Goal: Navigation & Orientation: Find specific page/section

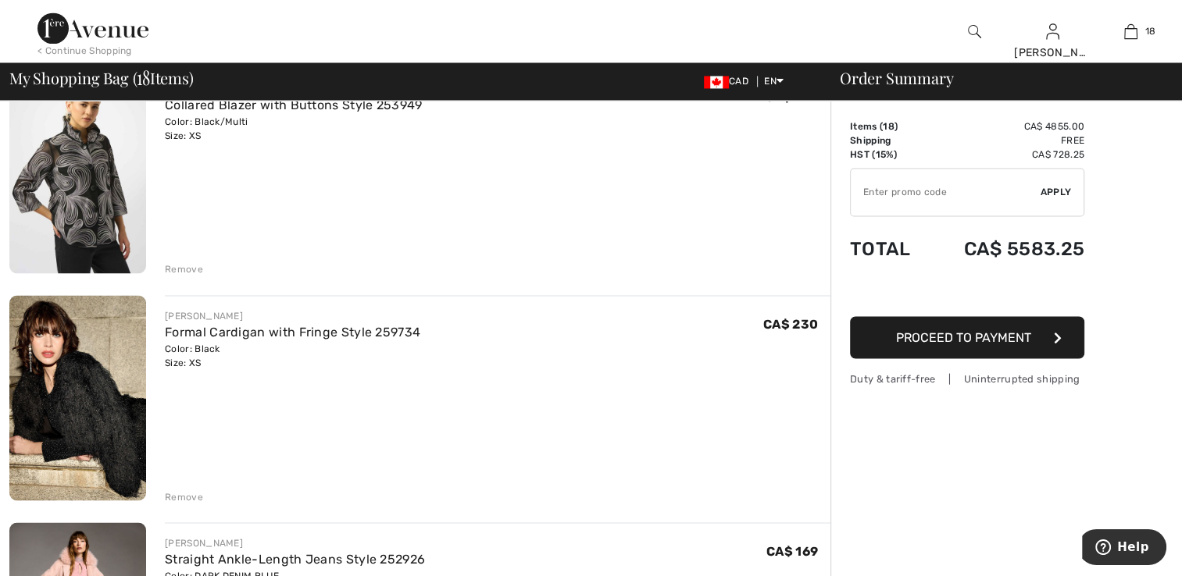
scroll to position [2578, 0]
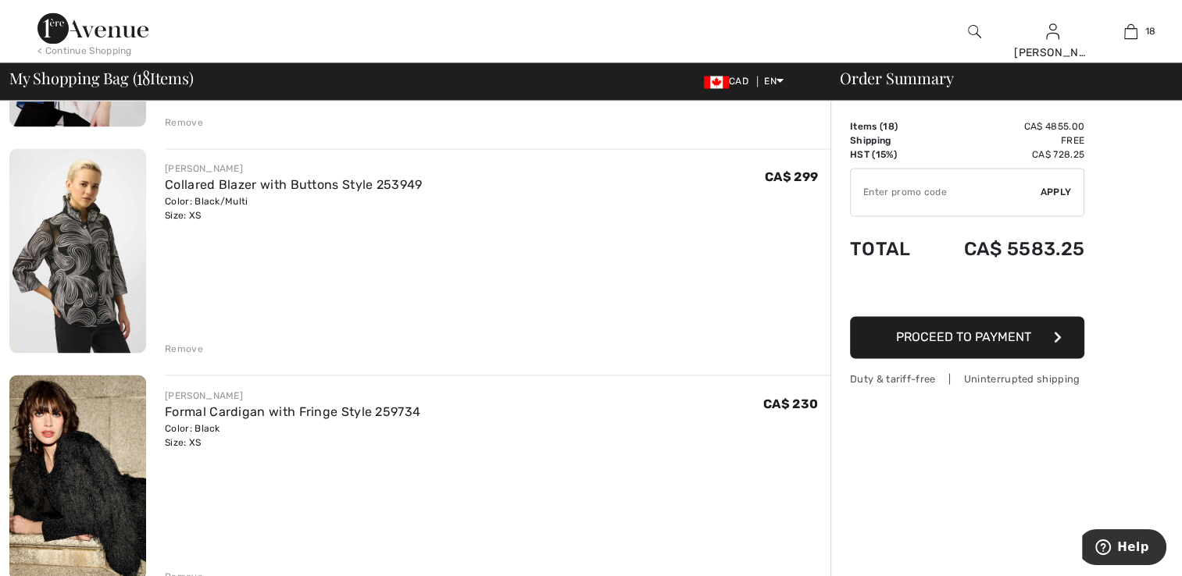
click at [112, 283] on img at bounding box center [77, 250] width 137 height 205
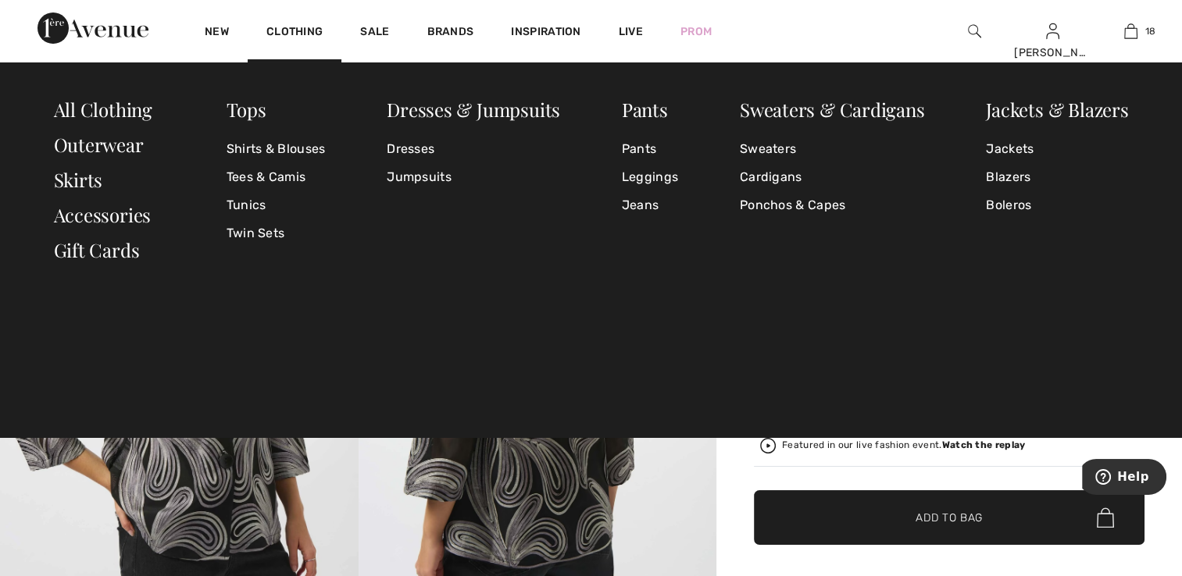
click at [975, 27] on img at bounding box center [974, 31] width 13 height 19
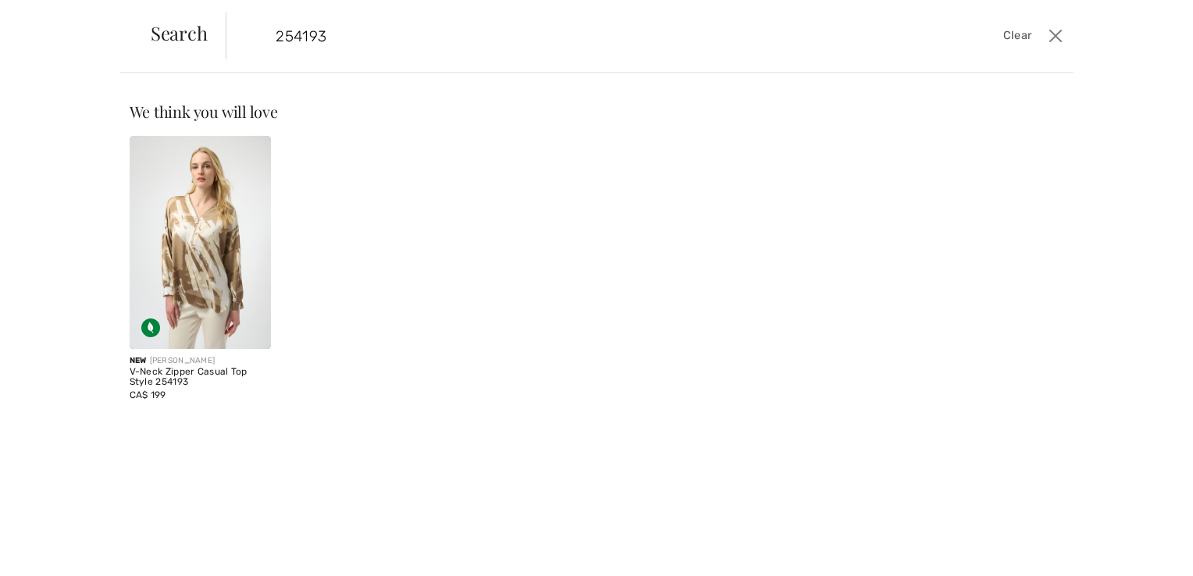
type input "254193"
click at [247, 252] on img at bounding box center [201, 242] width 142 height 213
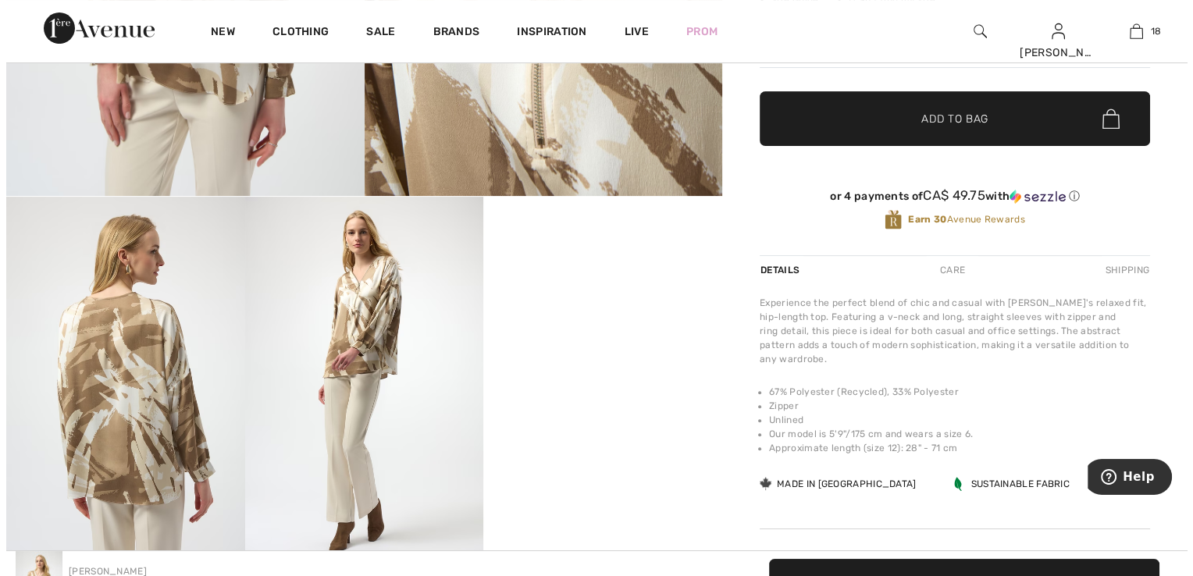
scroll to position [547, 0]
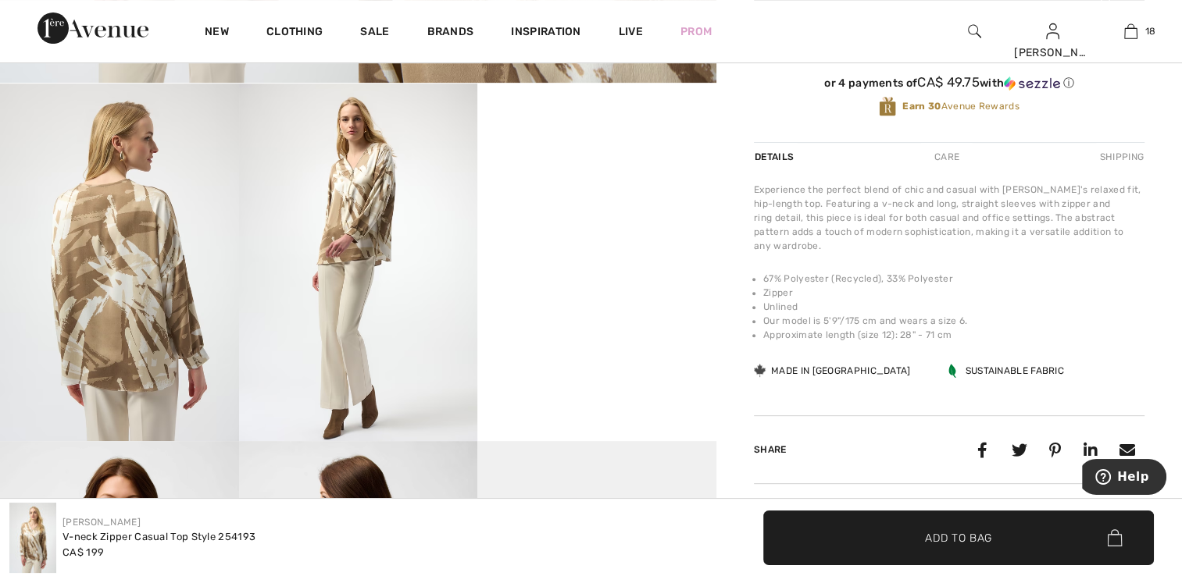
click at [407, 301] on img at bounding box center [358, 263] width 239 height 358
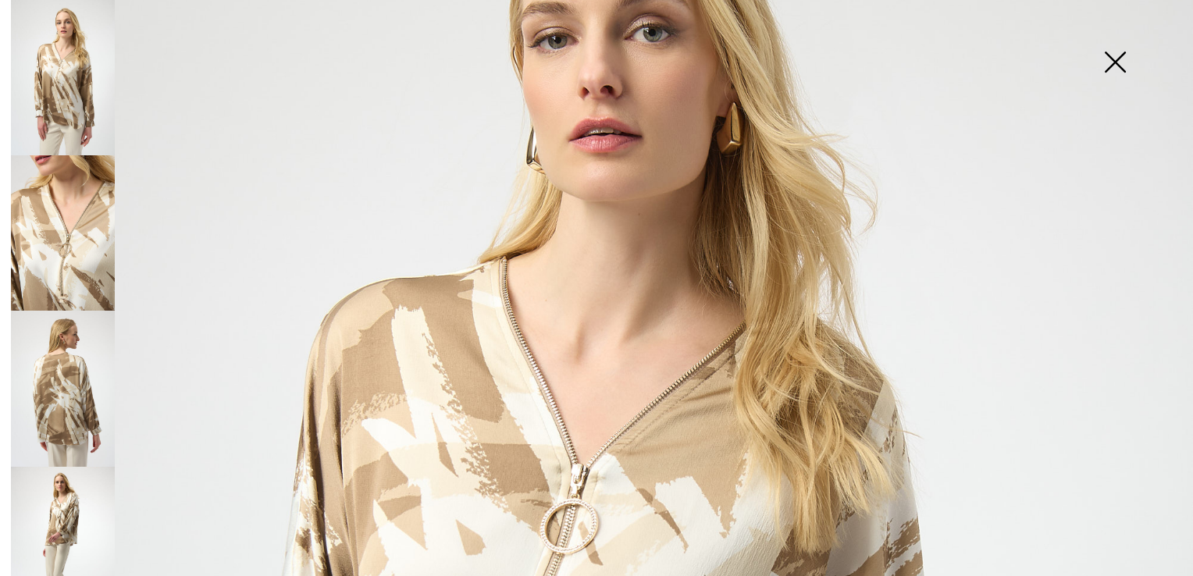
scroll to position [178, 0]
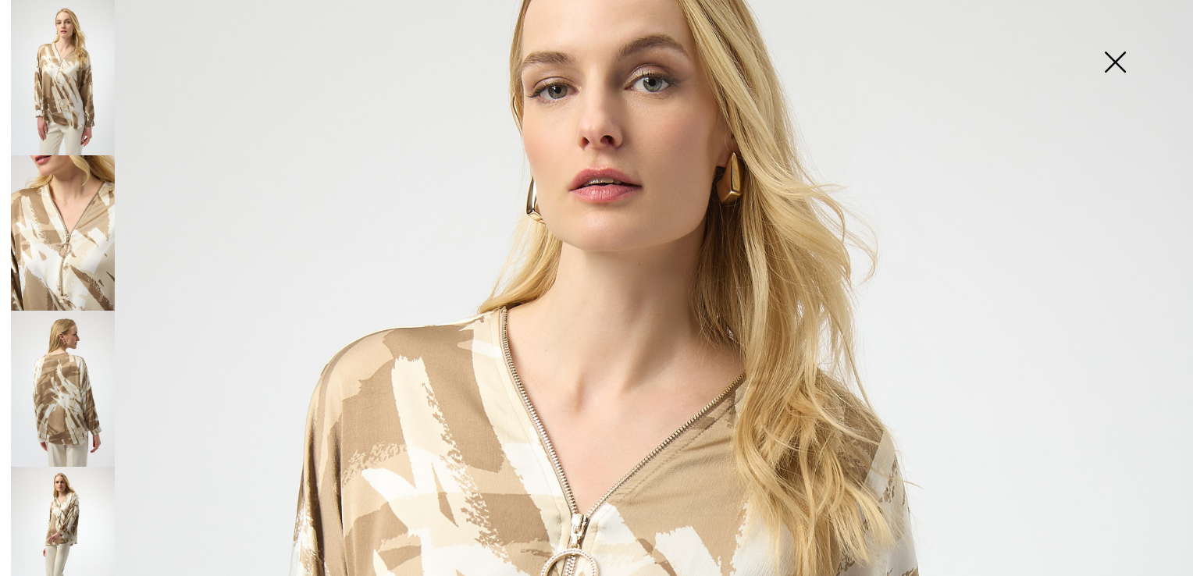
click at [90, 367] on img at bounding box center [63, 388] width 104 height 155
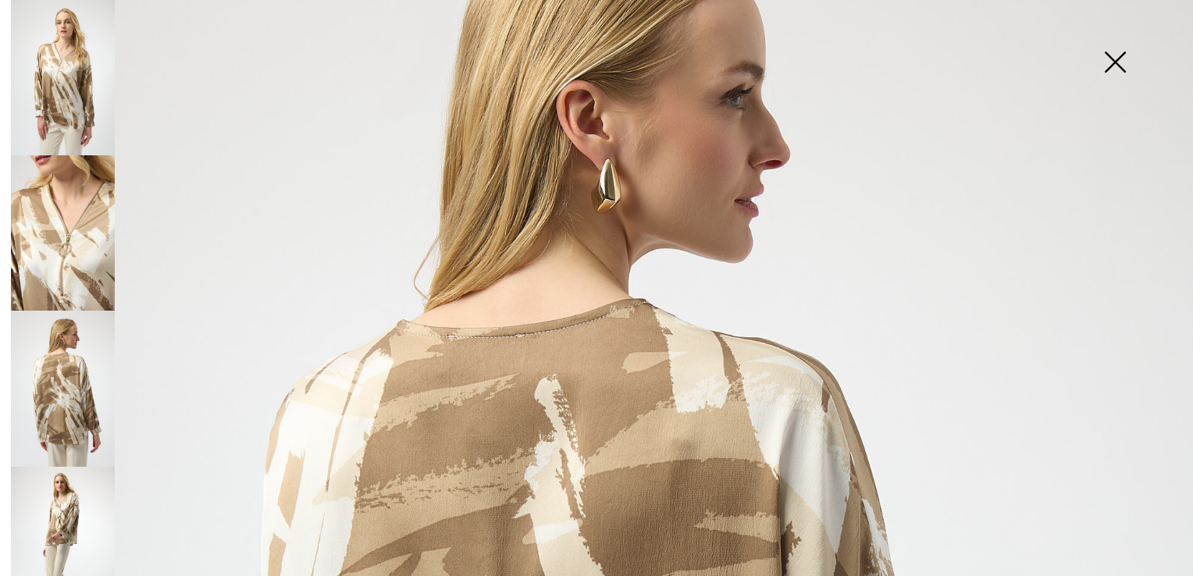
click at [52, 480] on img at bounding box center [63, 544] width 104 height 155
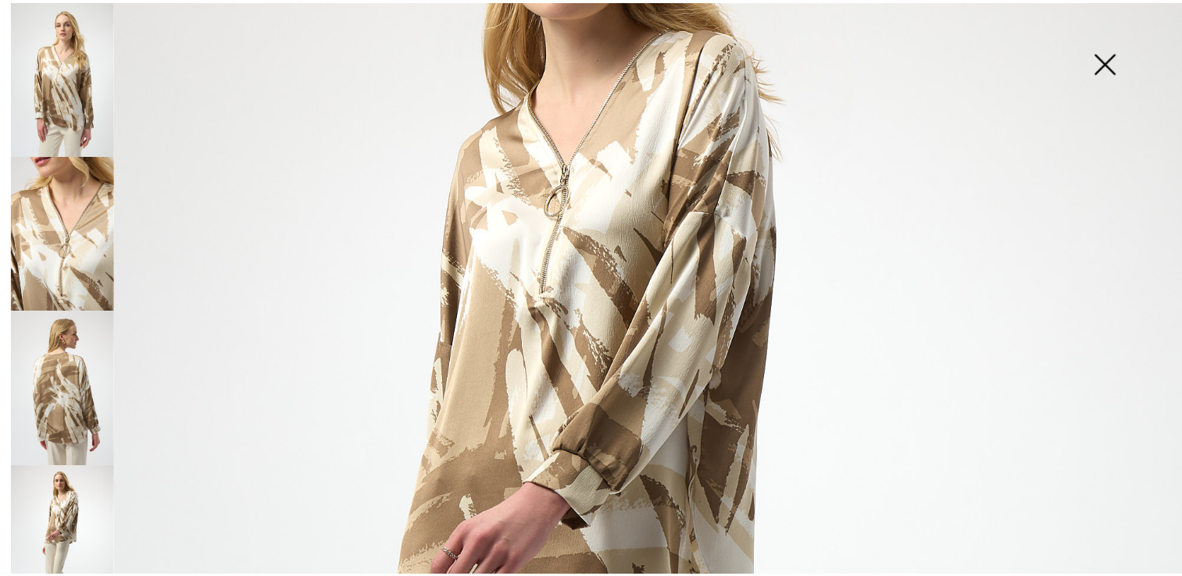
scroll to position [256, 0]
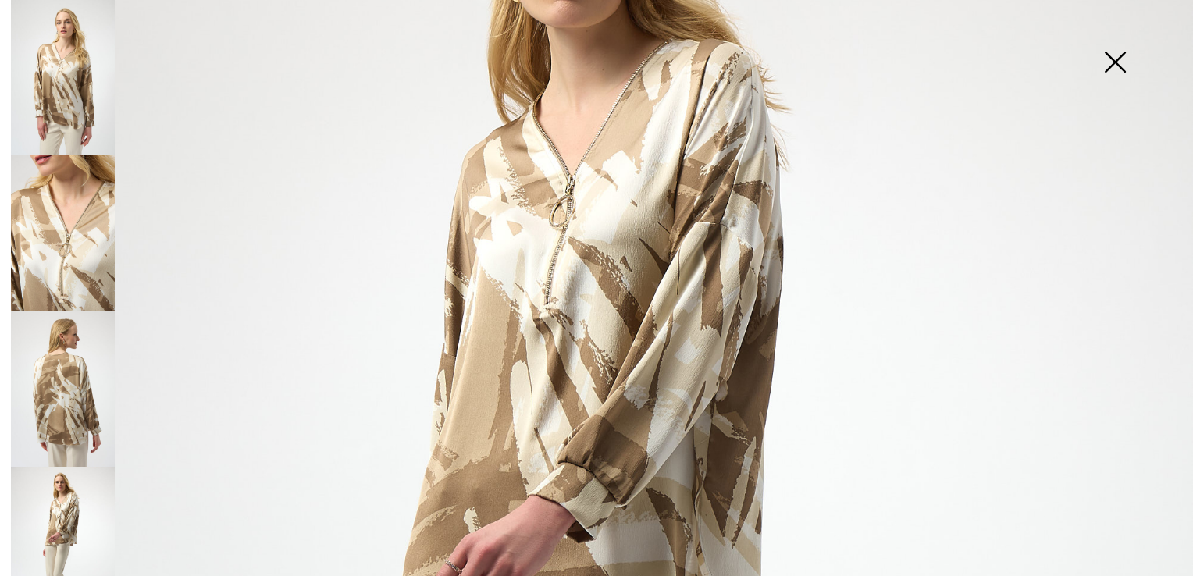
click at [75, 121] on img at bounding box center [63, 77] width 104 height 155
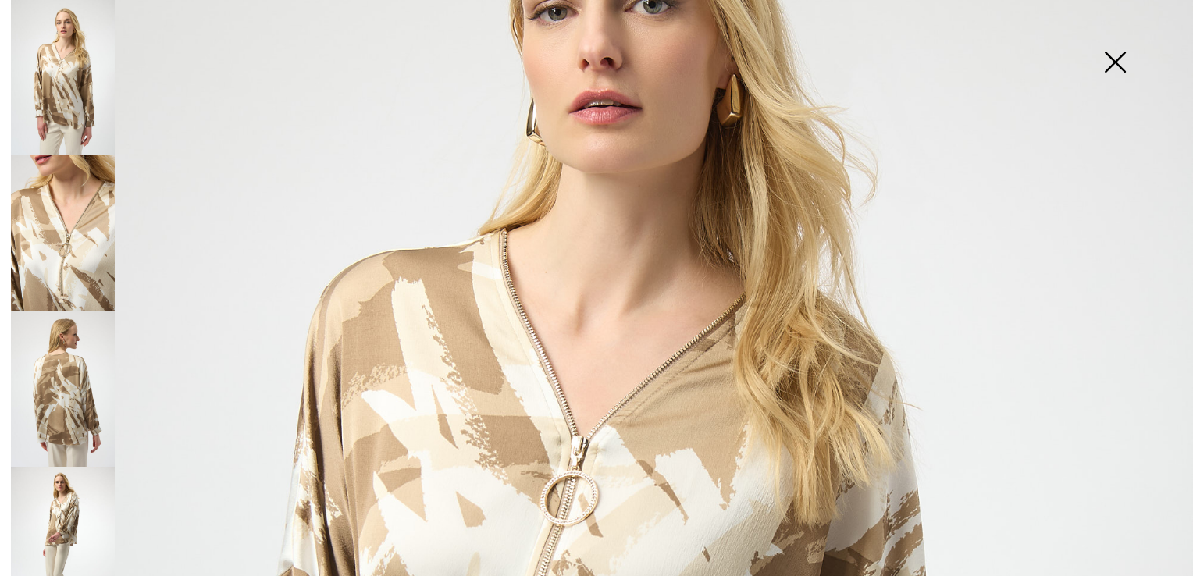
click at [1104, 61] on img at bounding box center [1115, 63] width 78 height 80
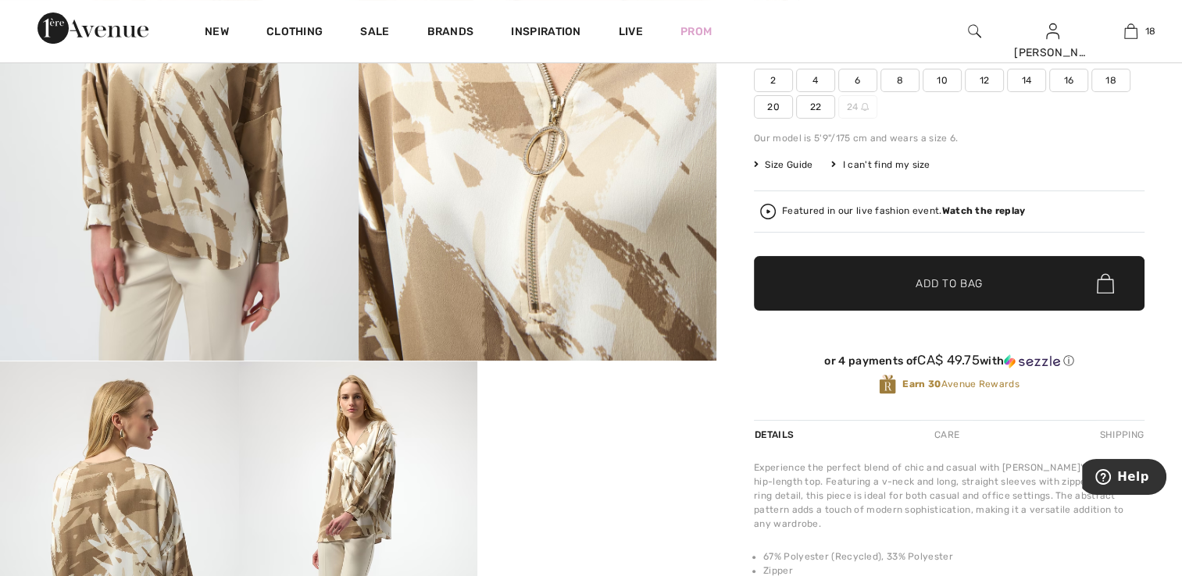
scroll to position [234, 0]
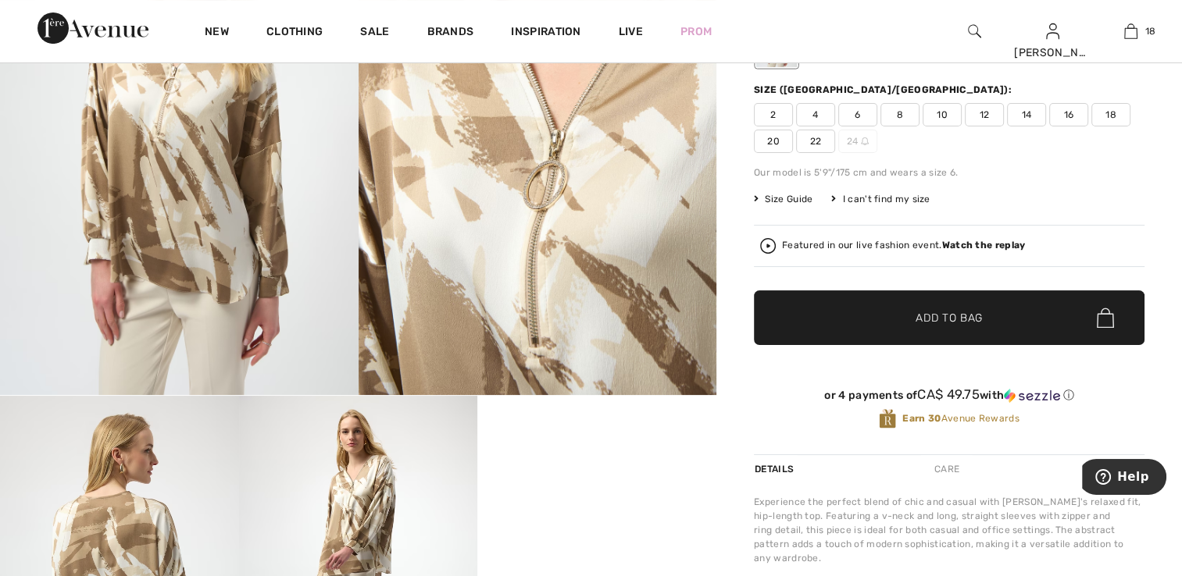
click at [772, 111] on span "2" at bounding box center [773, 114] width 39 height 23
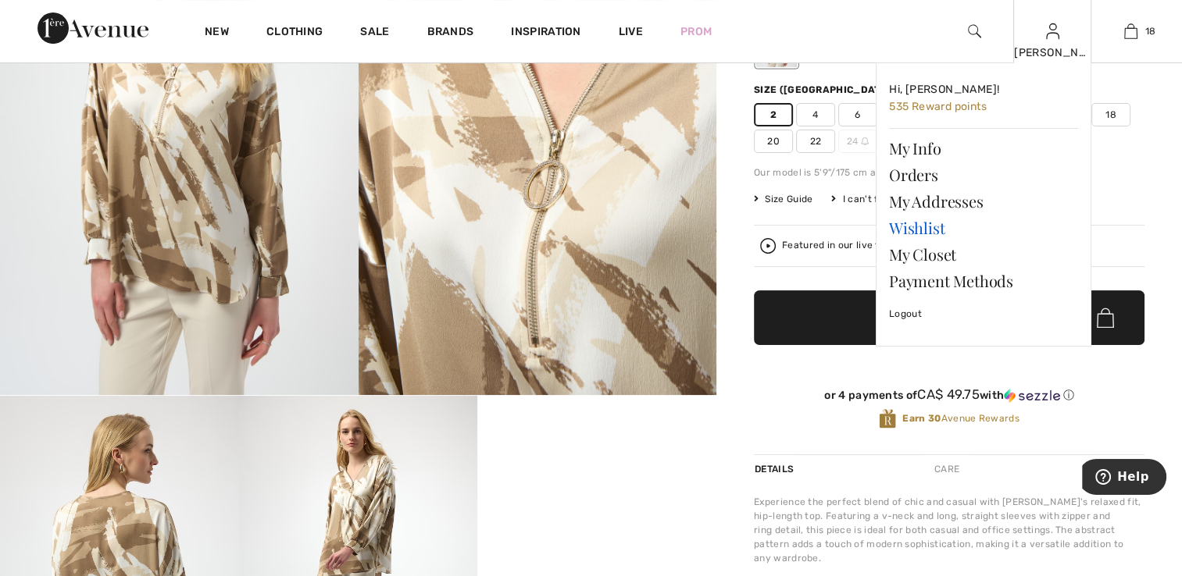
click at [935, 226] on link "Wishlist" at bounding box center [983, 228] width 189 height 27
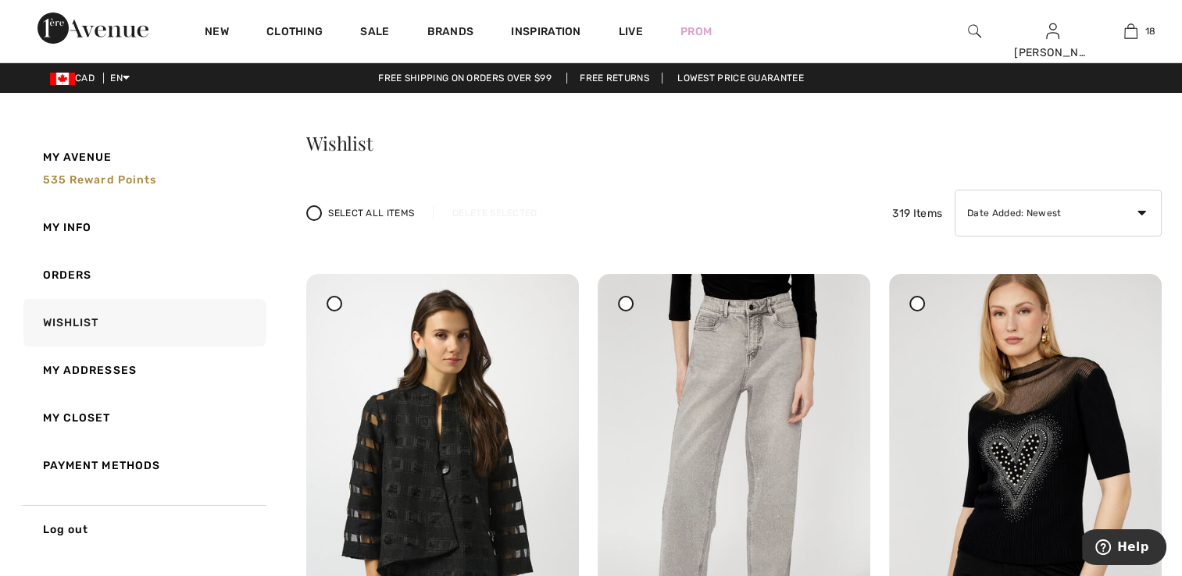
click at [969, 33] on img at bounding box center [974, 31] width 13 height 19
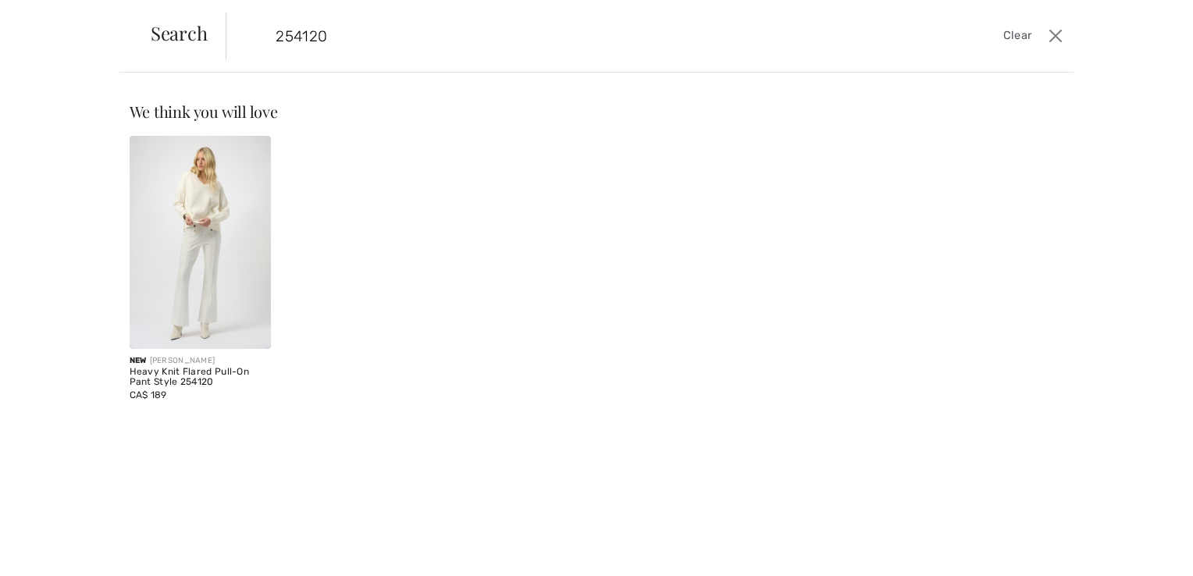
type input "254120"
click at [152, 266] on img at bounding box center [201, 242] width 142 height 213
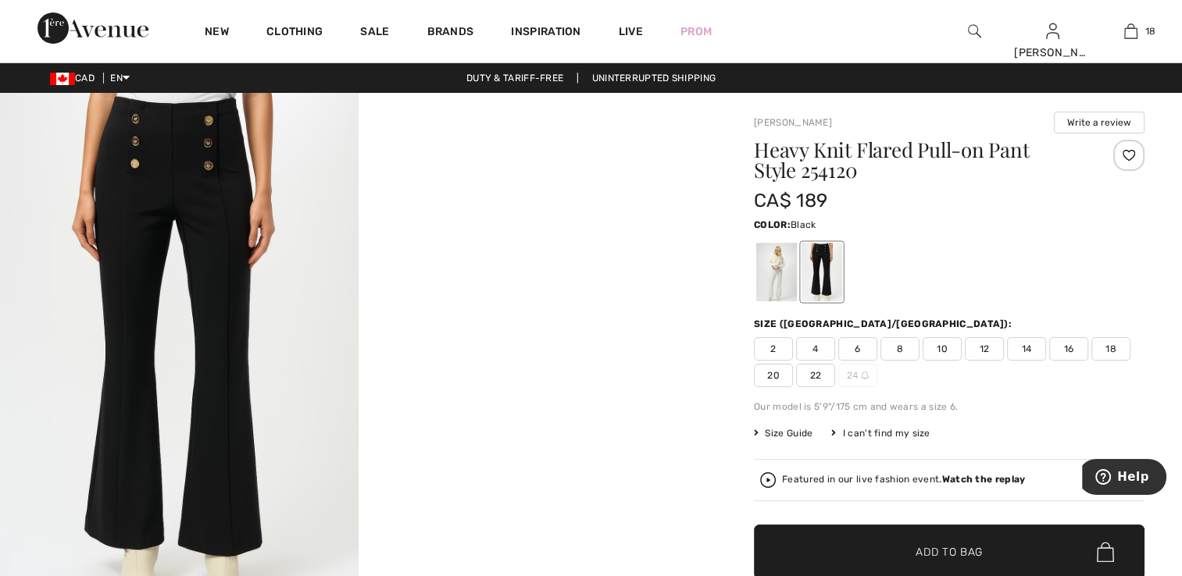
click at [779, 348] on span "2" at bounding box center [773, 348] width 39 height 23
click at [1129, 157] on div at bounding box center [1128, 155] width 31 height 31
click at [1126, 162] on div at bounding box center [1128, 155] width 31 height 31
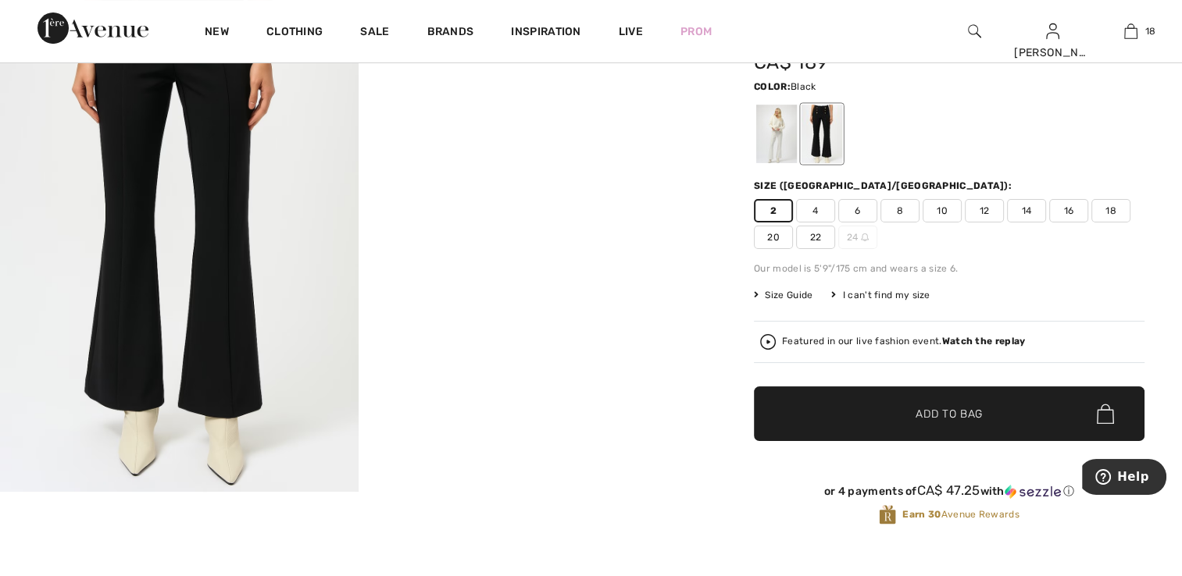
scroll to position [156, 0]
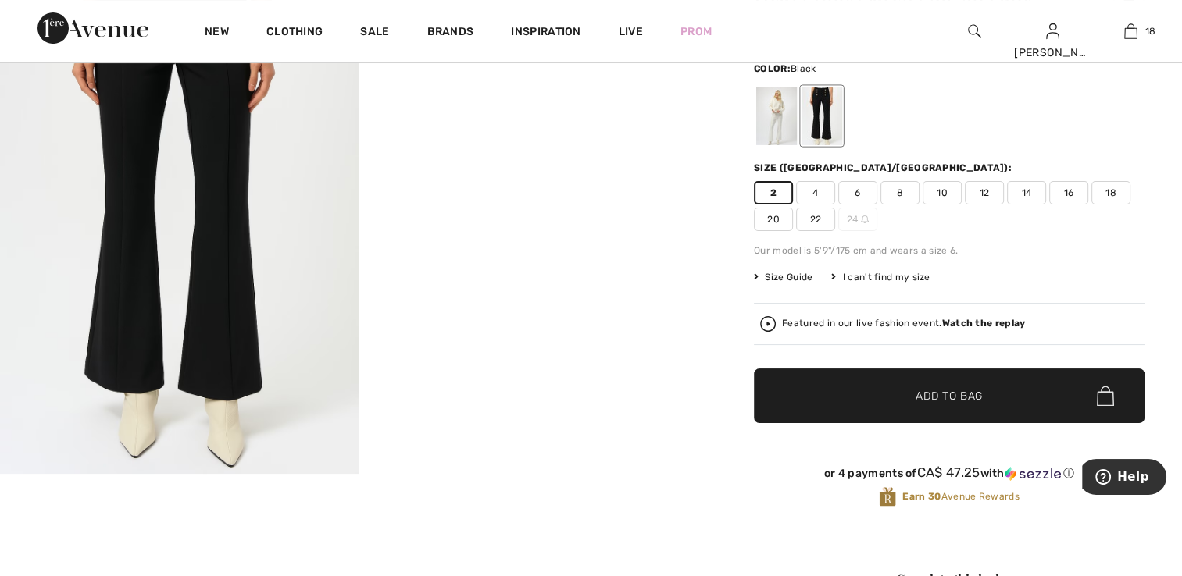
click at [188, 292] on img at bounding box center [179, 205] width 359 height 537
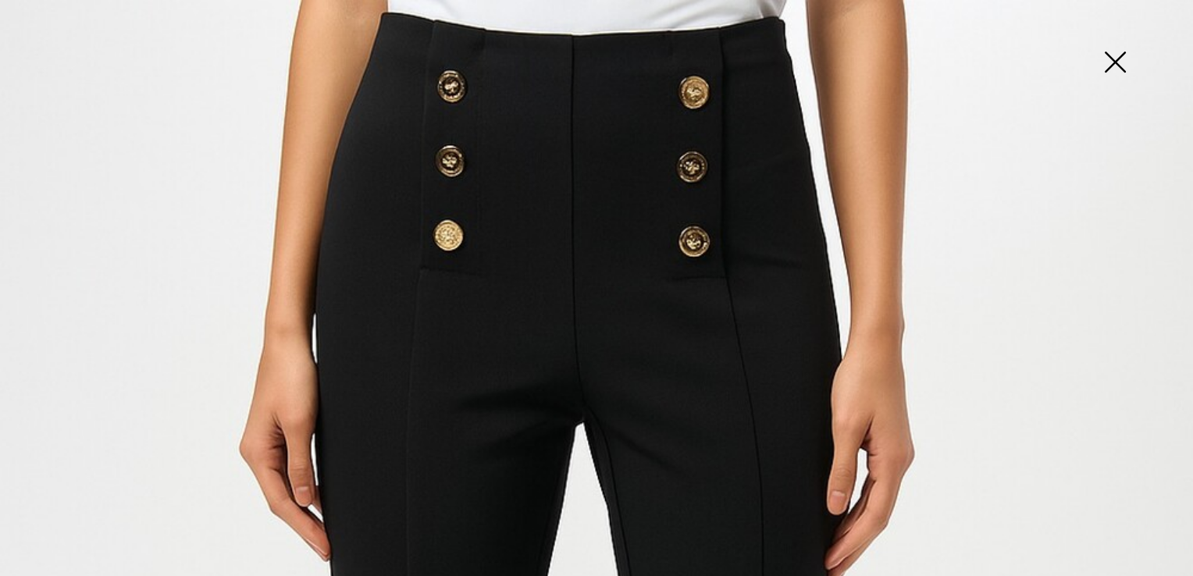
click at [1122, 59] on img at bounding box center [1115, 63] width 78 height 80
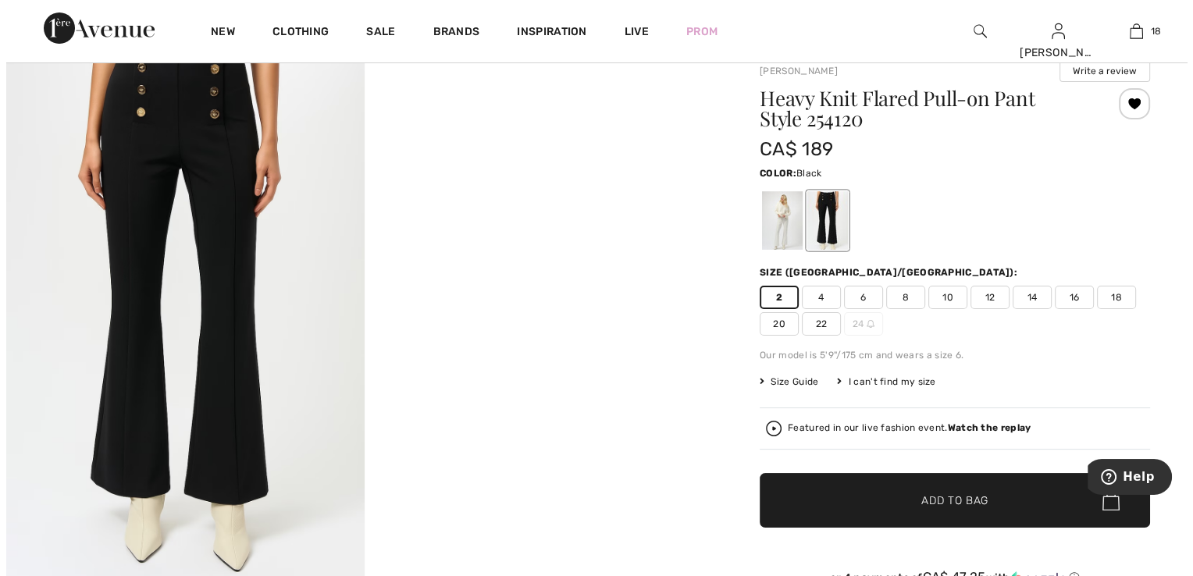
scroll to position [78, 0]
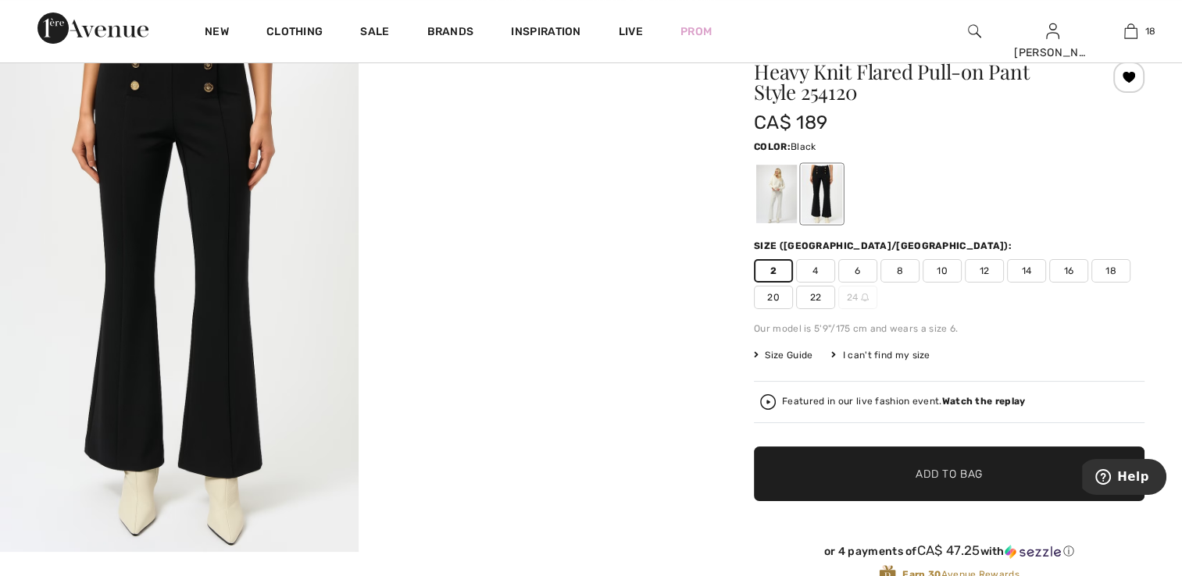
click at [1125, 75] on div at bounding box center [1128, 77] width 31 height 31
click at [981, 38] on div at bounding box center [974, 31] width 78 height 62
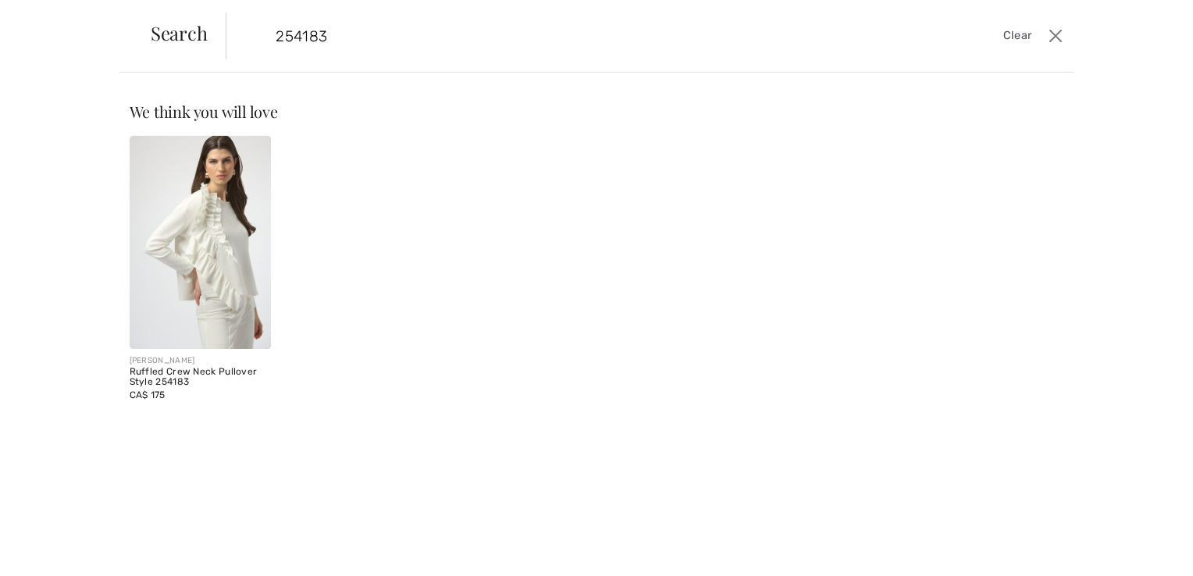
type input "254183"
click at [173, 252] on img at bounding box center [201, 242] width 142 height 213
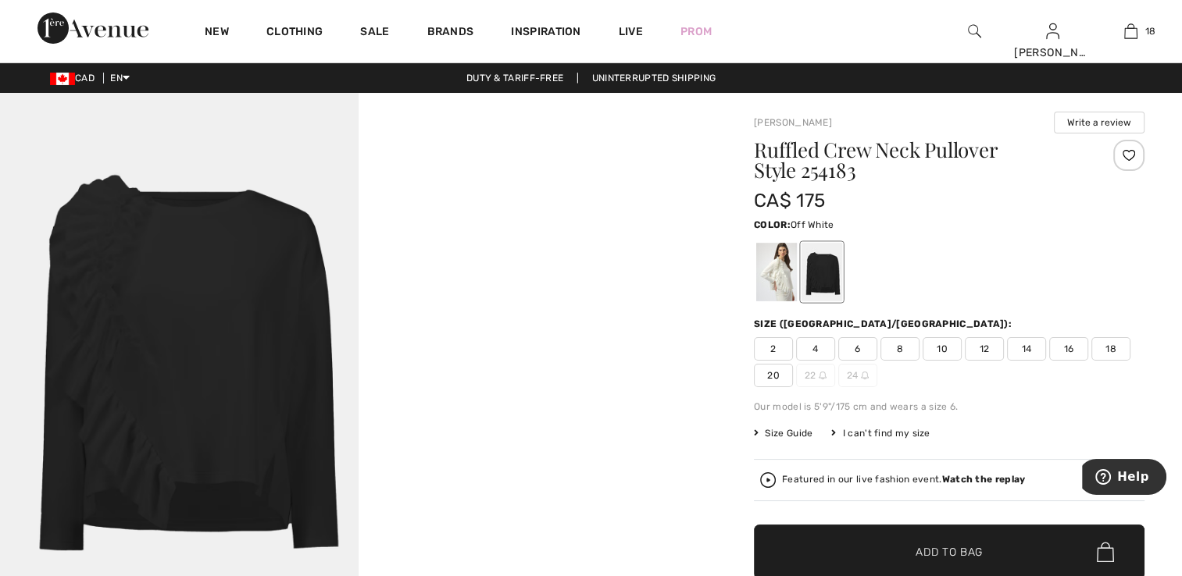
click at [783, 279] on div at bounding box center [776, 272] width 41 height 59
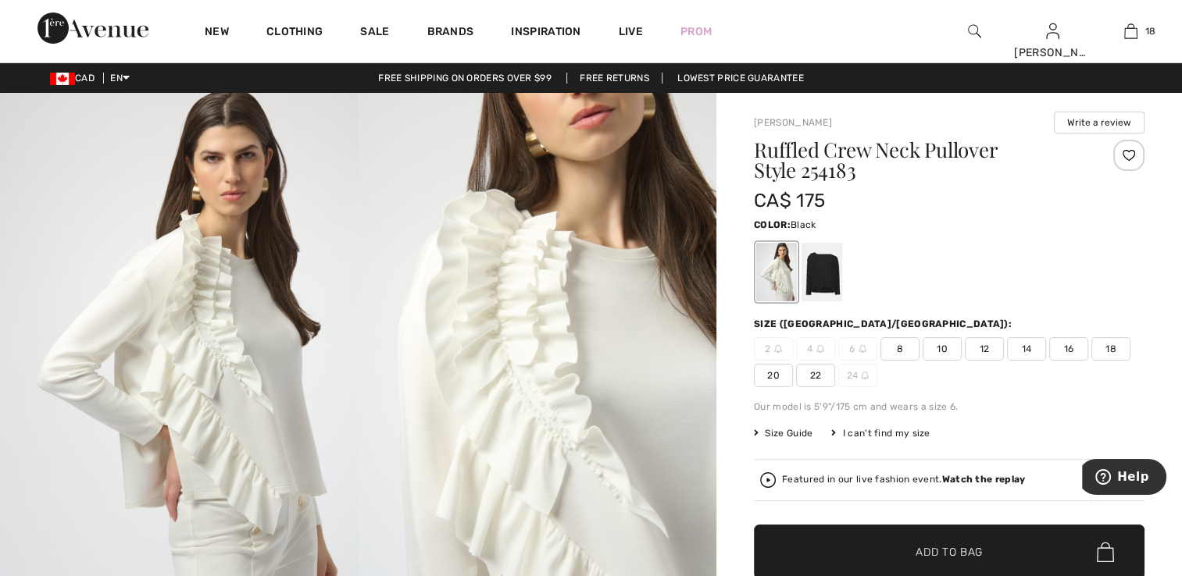
click at [815, 278] on div at bounding box center [821, 272] width 41 height 59
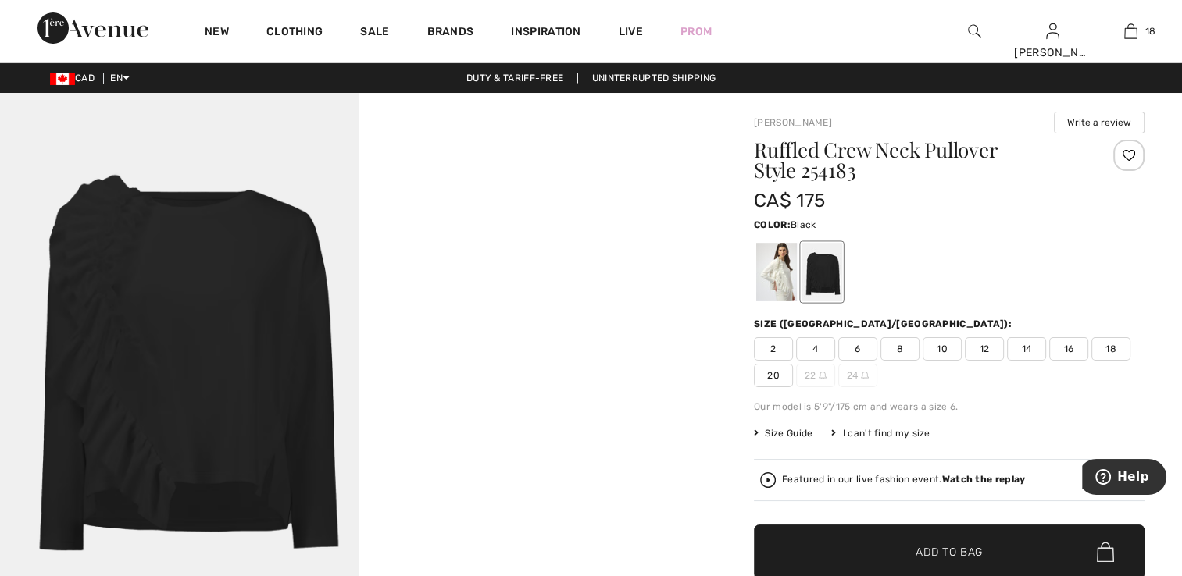
click at [765, 347] on span "2" at bounding box center [773, 348] width 39 height 23
click at [1129, 158] on div at bounding box center [1128, 155] width 31 height 31
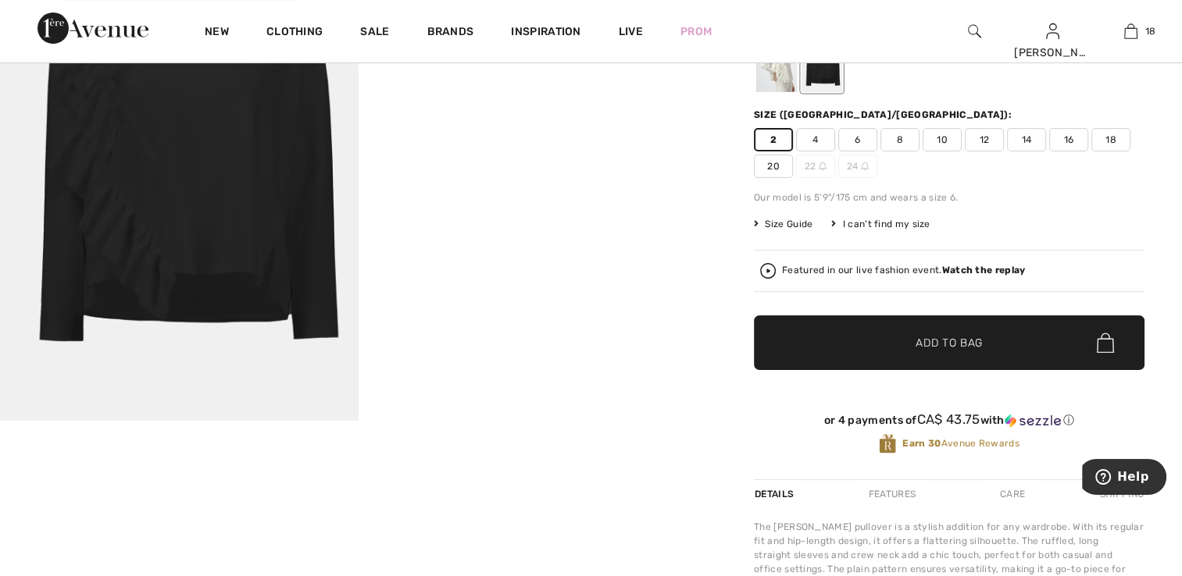
scroll to position [78, 0]
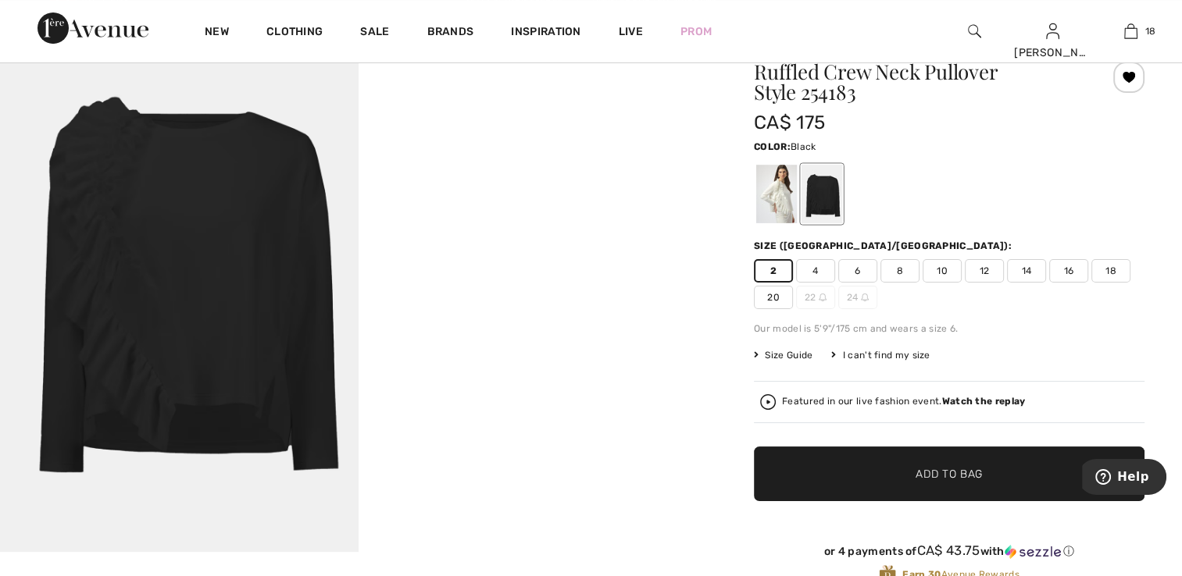
click at [580, 194] on video "Your browser does not support the video tag." at bounding box center [538, 104] width 359 height 179
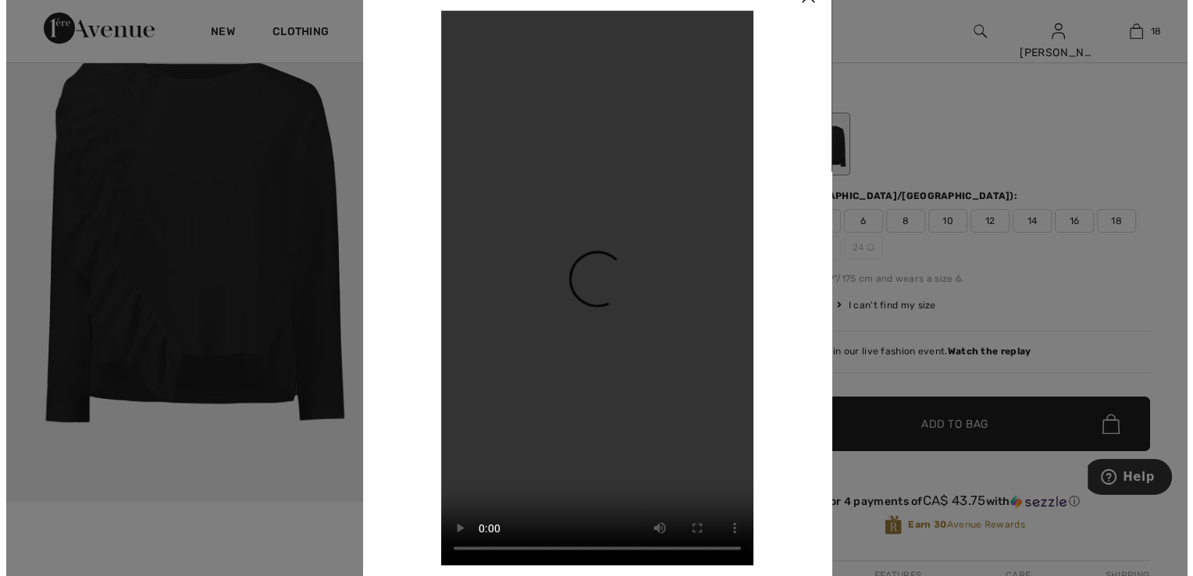
scroll to position [156, 0]
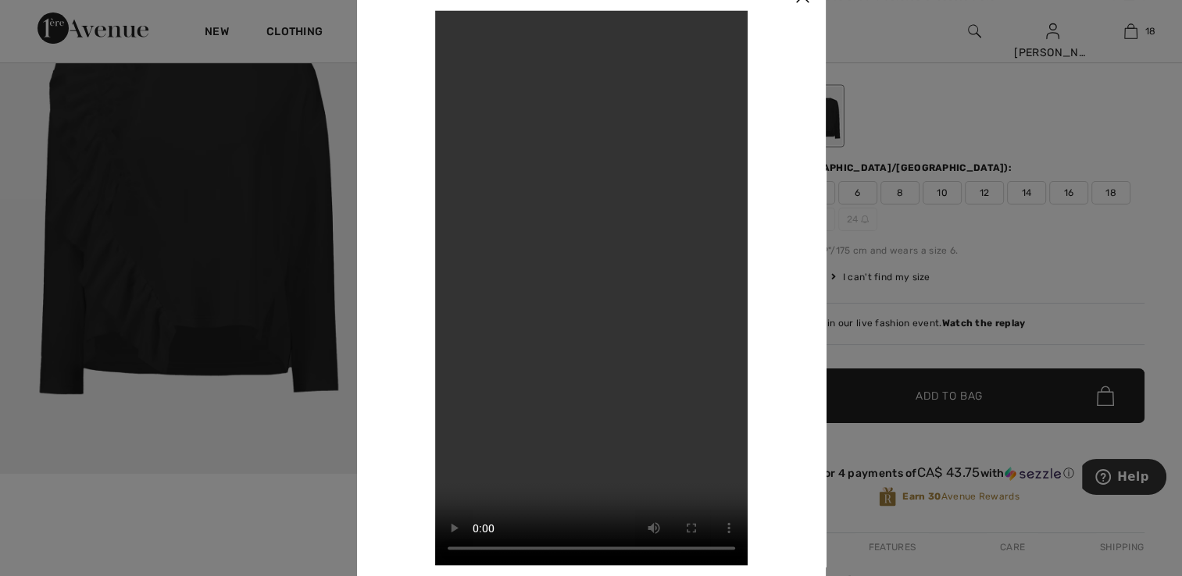
click at [683, 508] on video "Your browser does not support the video tag." at bounding box center [591, 287] width 312 height 555
click at [922, 102] on div at bounding box center [591, 288] width 1182 height 576
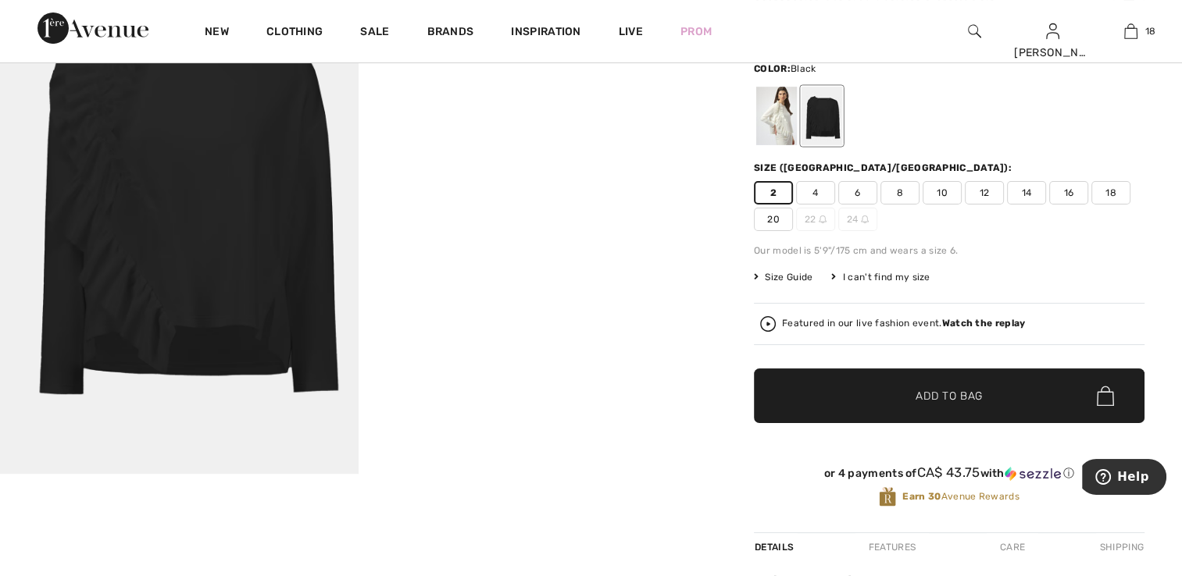
click at [974, 33] on img at bounding box center [974, 31] width 13 height 19
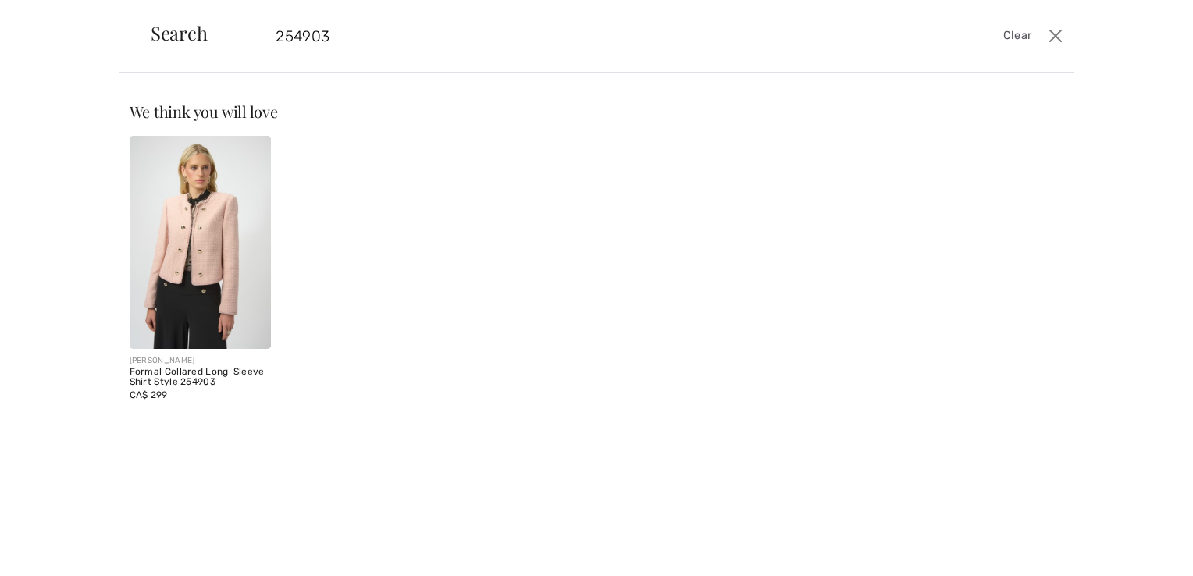
type input "254903"
click at [196, 238] on img at bounding box center [201, 242] width 142 height 213
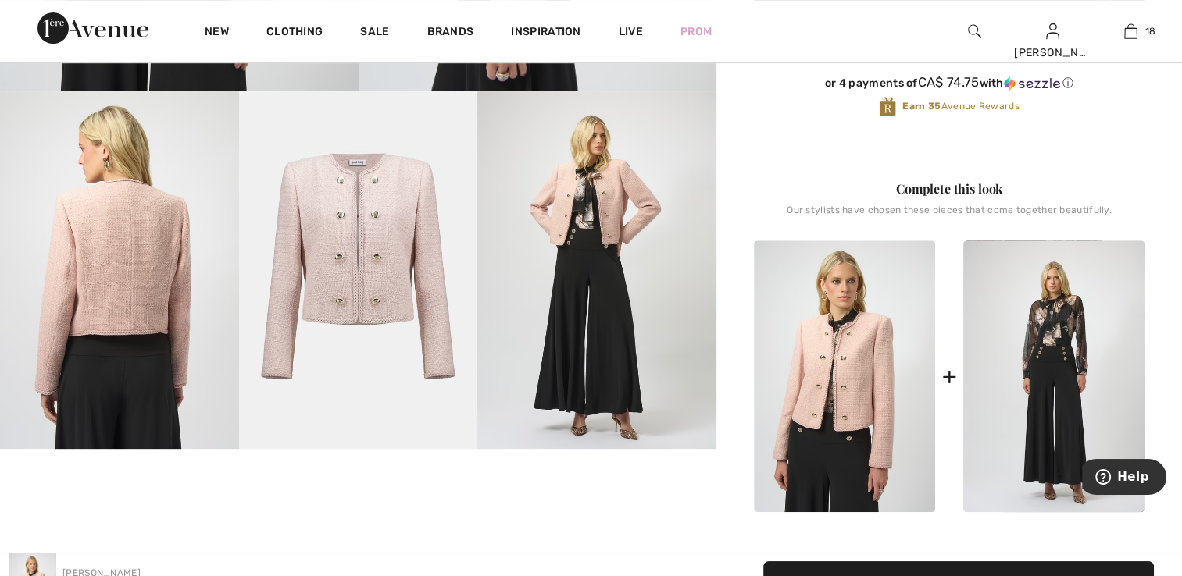
scroll to position [547, 0]
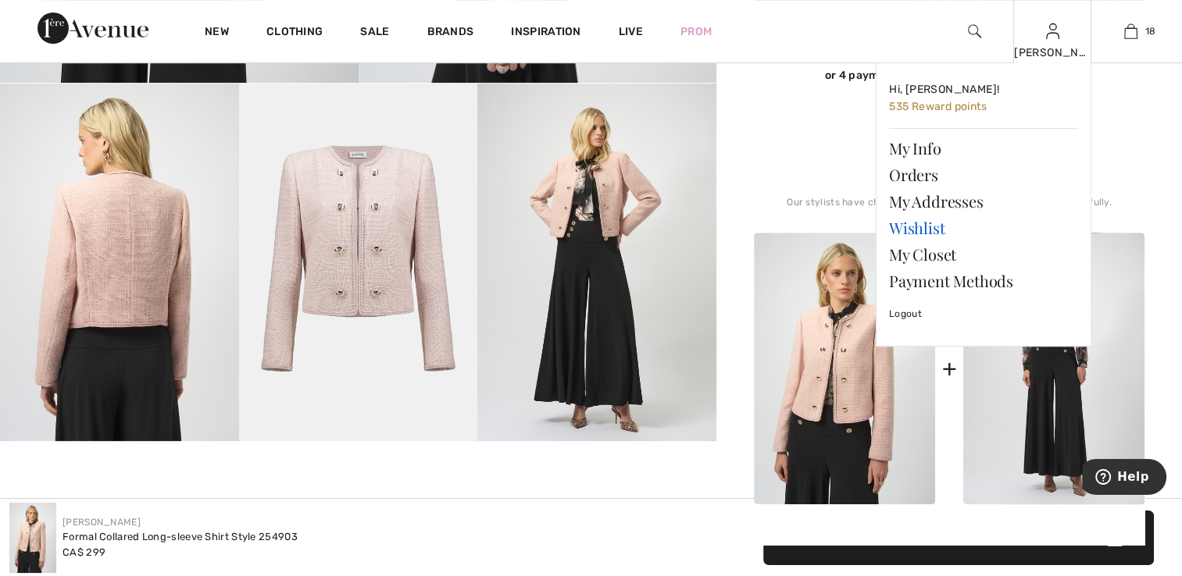
click at [939, 227] on link "Wishlist" at bounding box center [983, 228] width 189 height 27
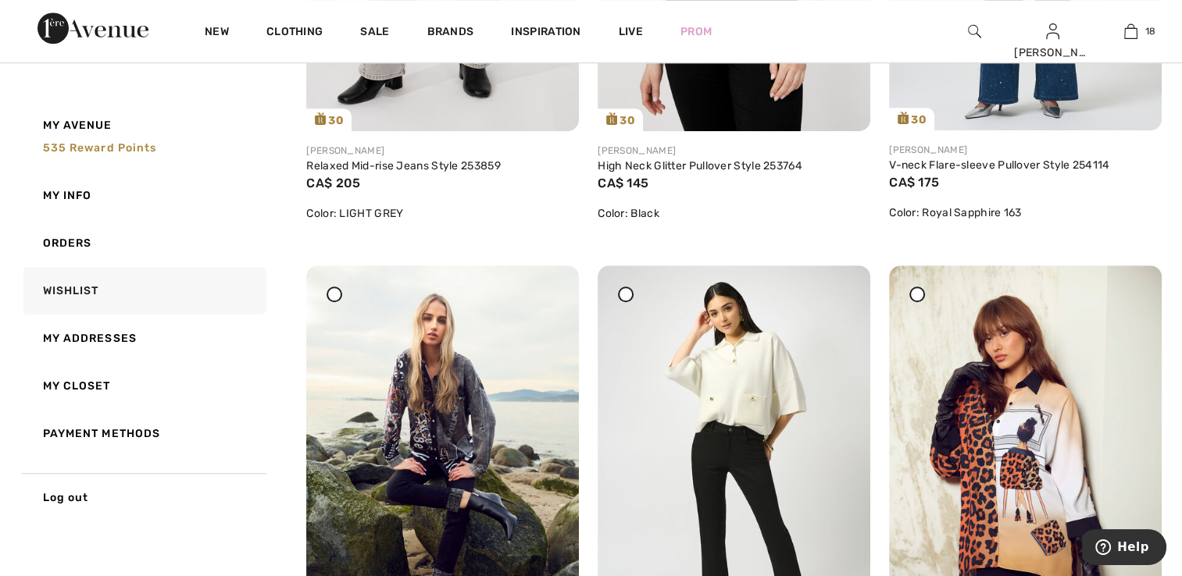
scroll to position [1250, 0]
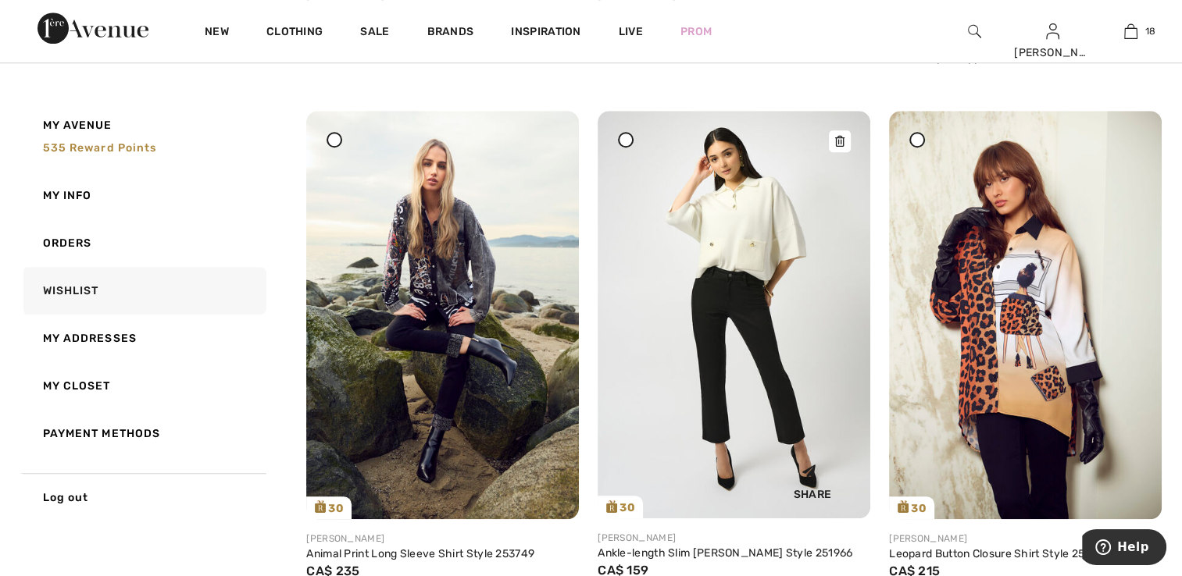
click at [738, 439] on img at bounding box center [734, 315] width 273 height 409
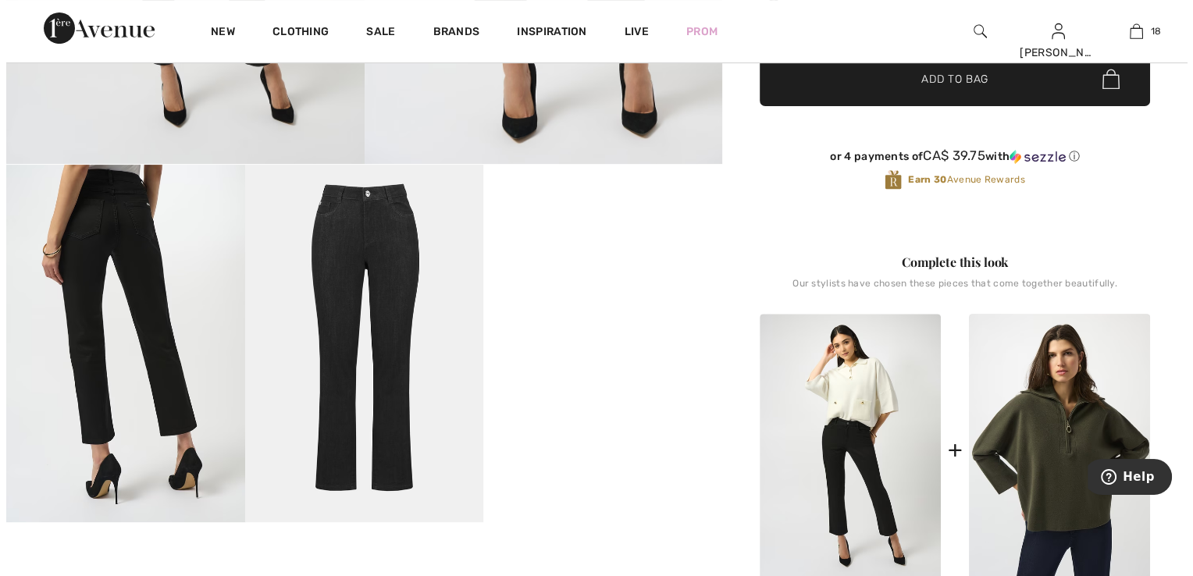
scroll to position [547, 0]
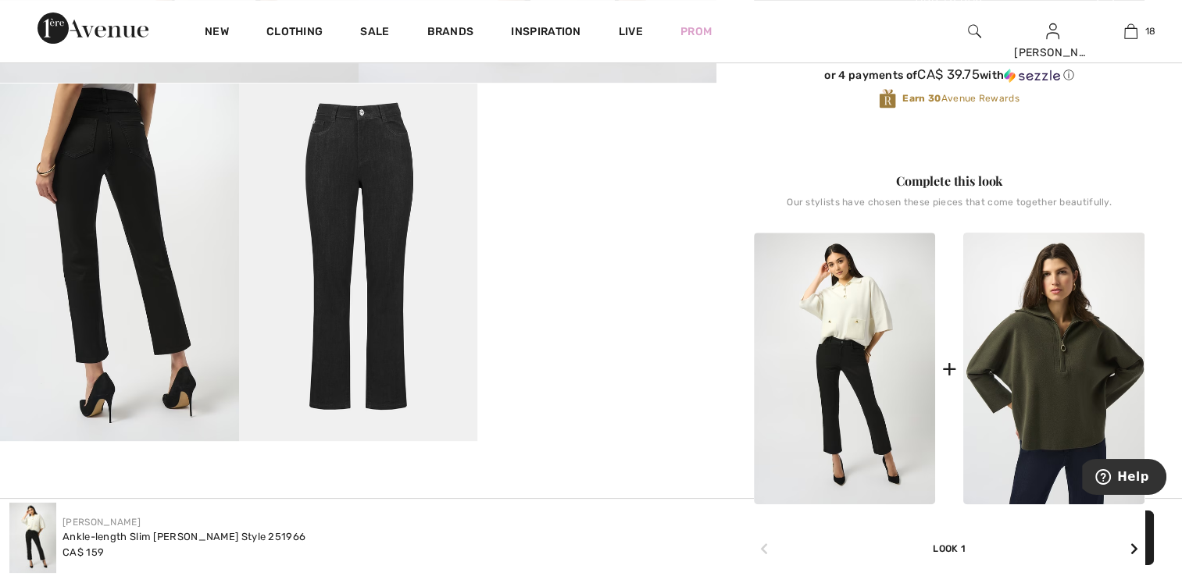
click at [93, 285] on img at bounding box center [119, 263] width 239 height 358
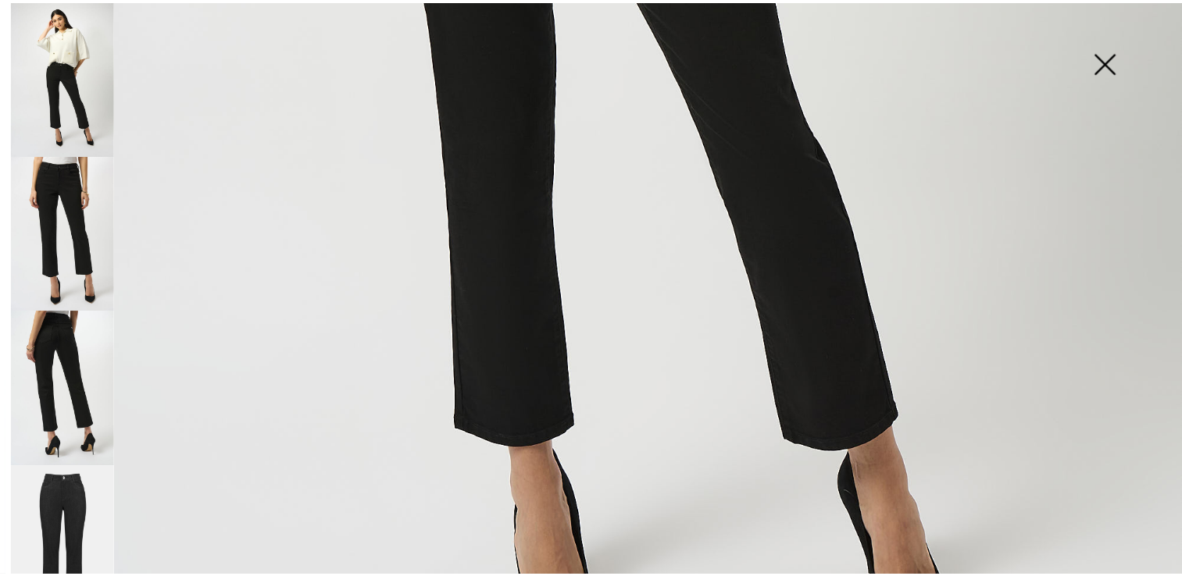
scroll to position [1015, 0]
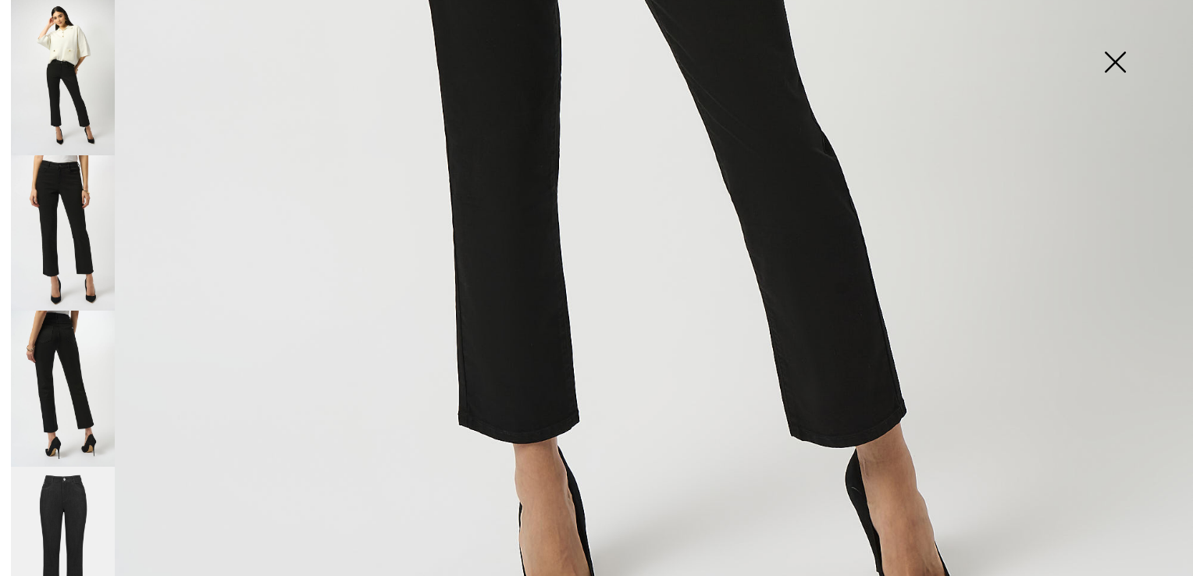
click at [1126, 55] on img at bounding box center [1115, 63] width 78 height 80
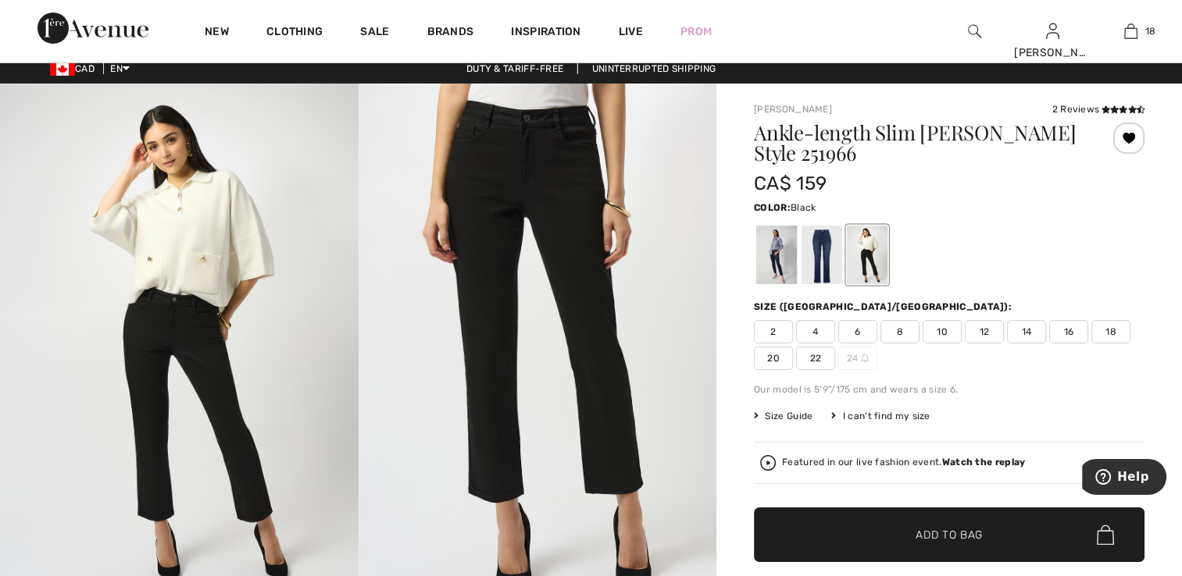
scroll to position [0, 0]
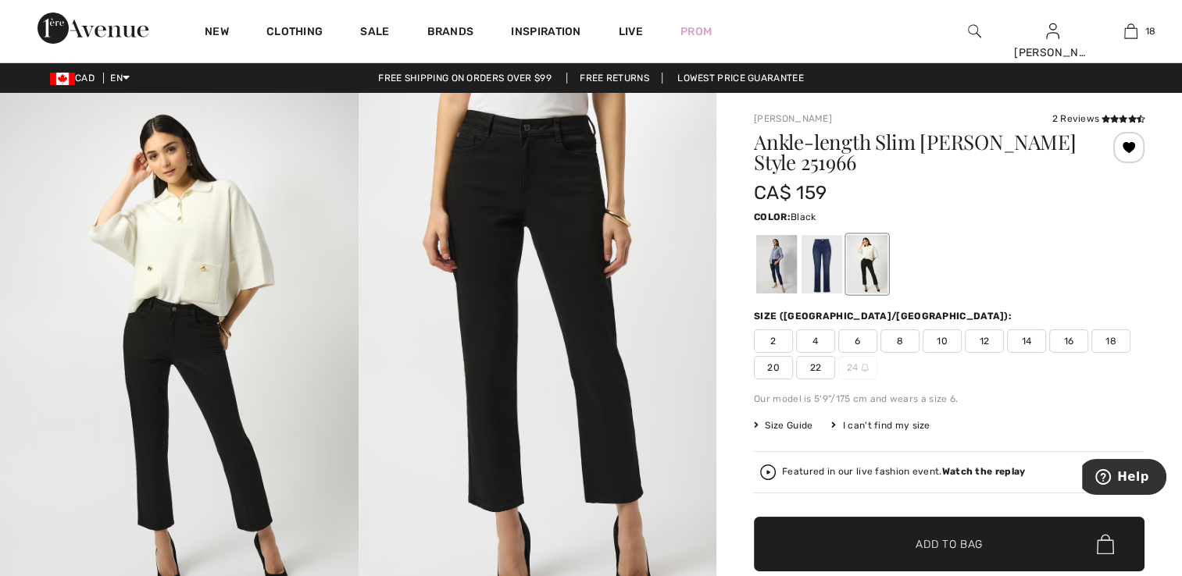
click at [874, 252] on div at bounding box center [867, 264] width 41 height 59
click at [816, 239] on div at bounding box center [821, 264] width 41 height 59
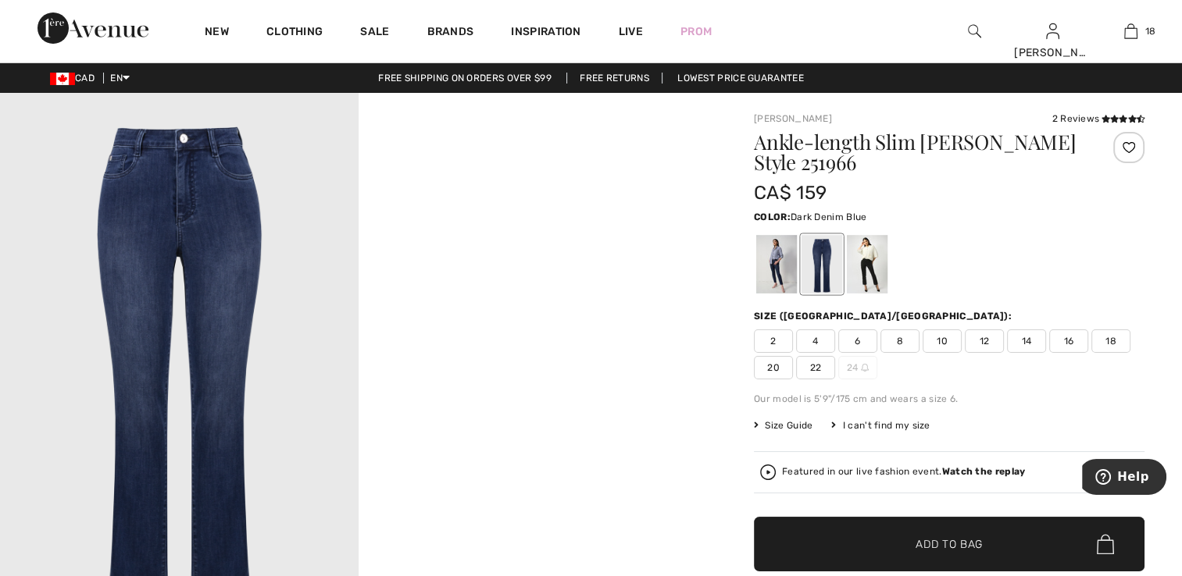
click at [772, 236] on div at bounding box center [776, 264] width 41 height 59
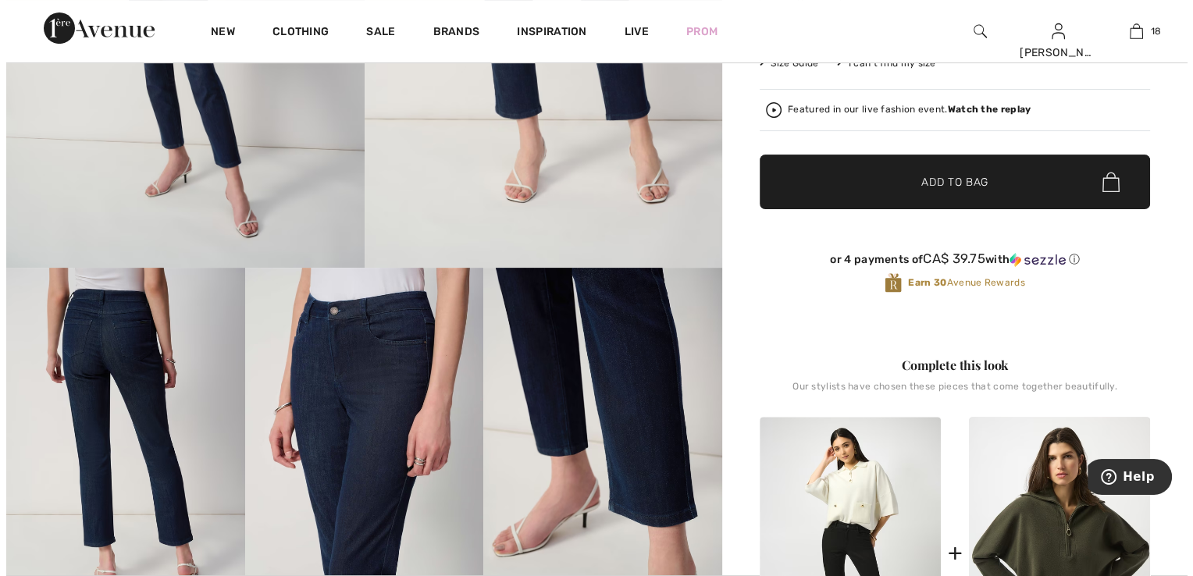
scroll to position [312, 0]
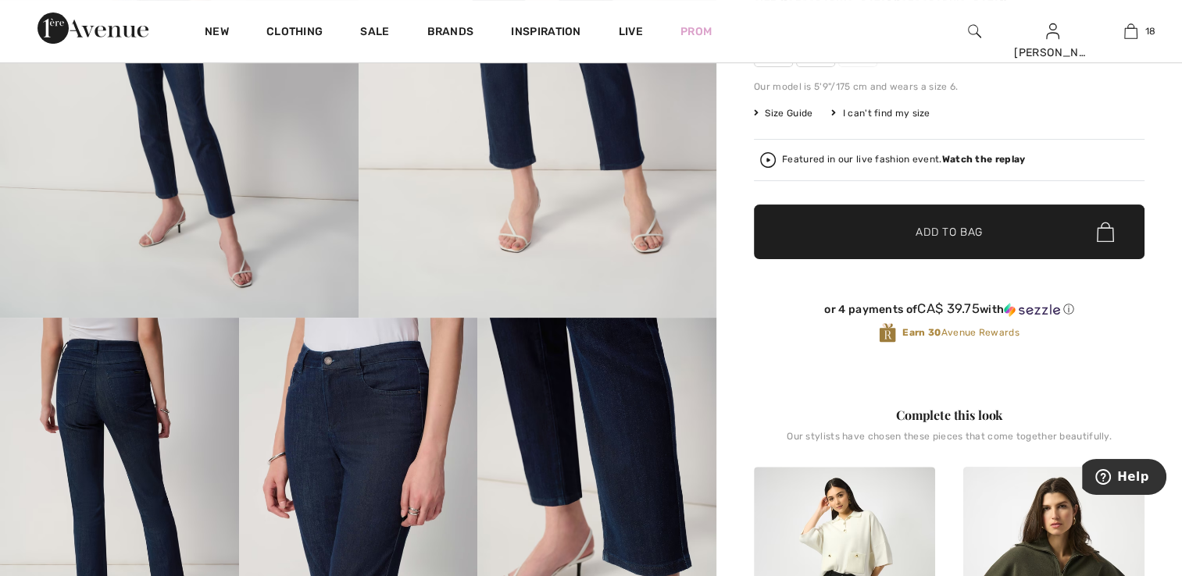
click at [983, 154] on strong "Watch the replay" at bounding box center [984, 159] width 84 height 11
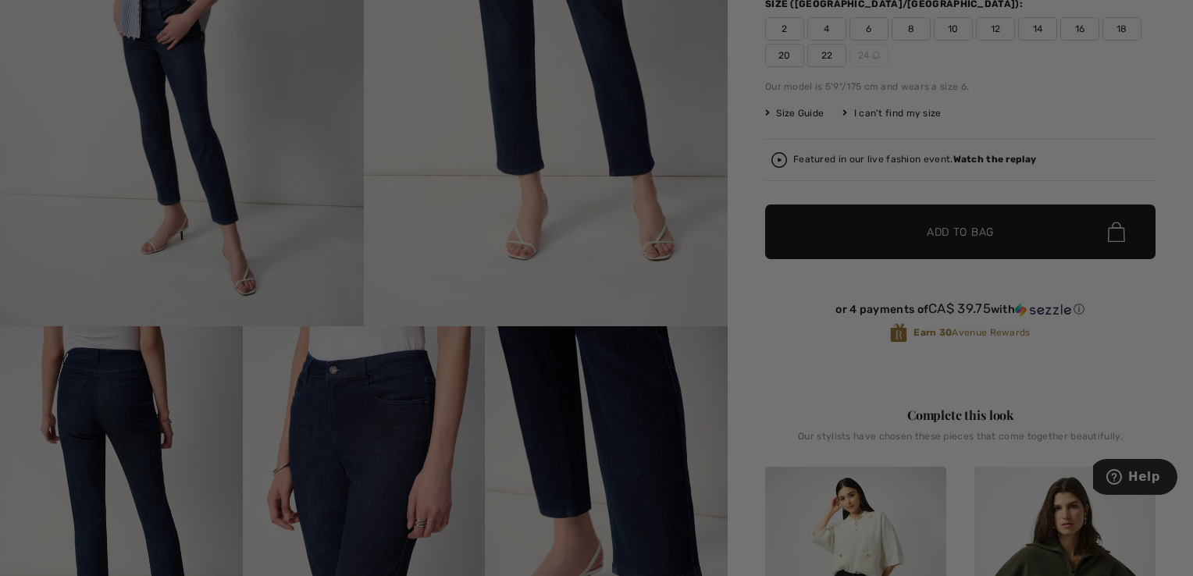
scroll to position [0, 0]
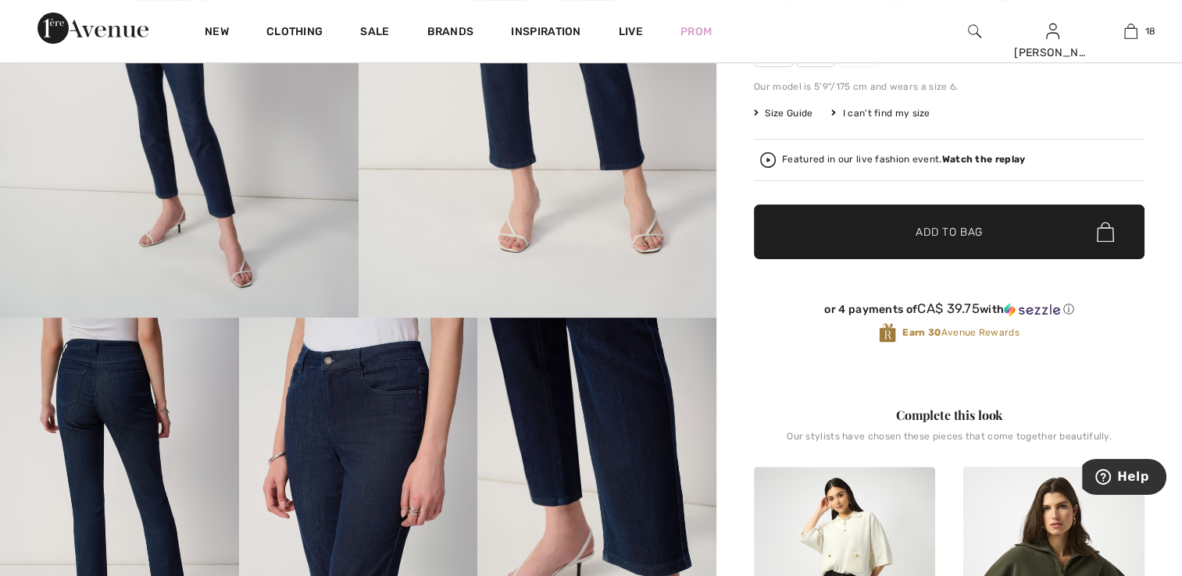
click at [969, 27] on img at bounding box center [974, 31] width 13 height 19
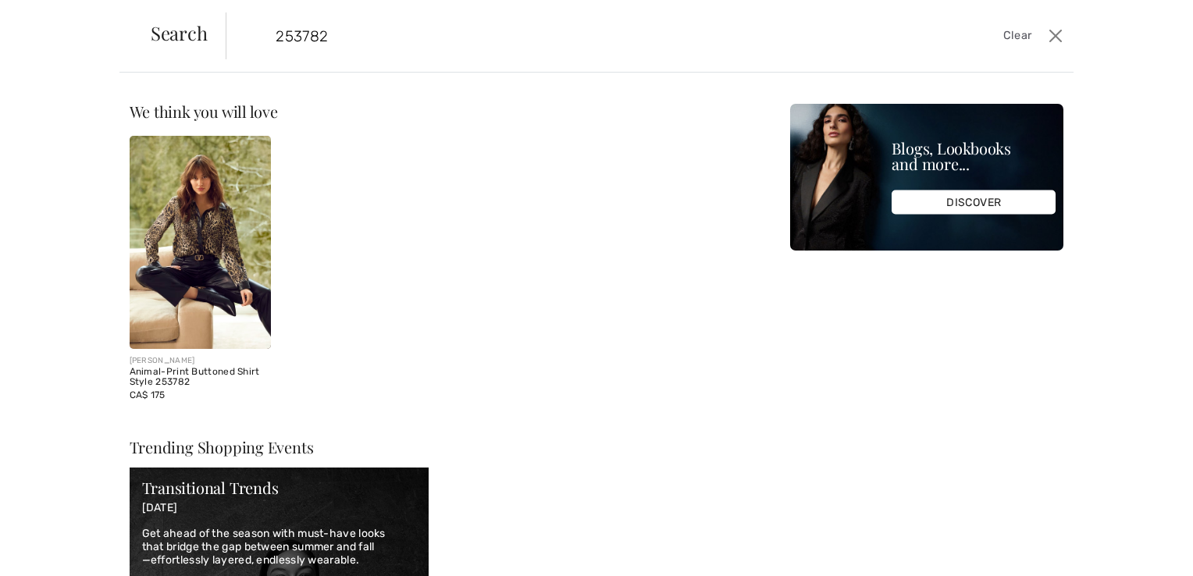
type input "253782"
click at [170, 244] on img at bounding box center [201, 242] width 142 height 213
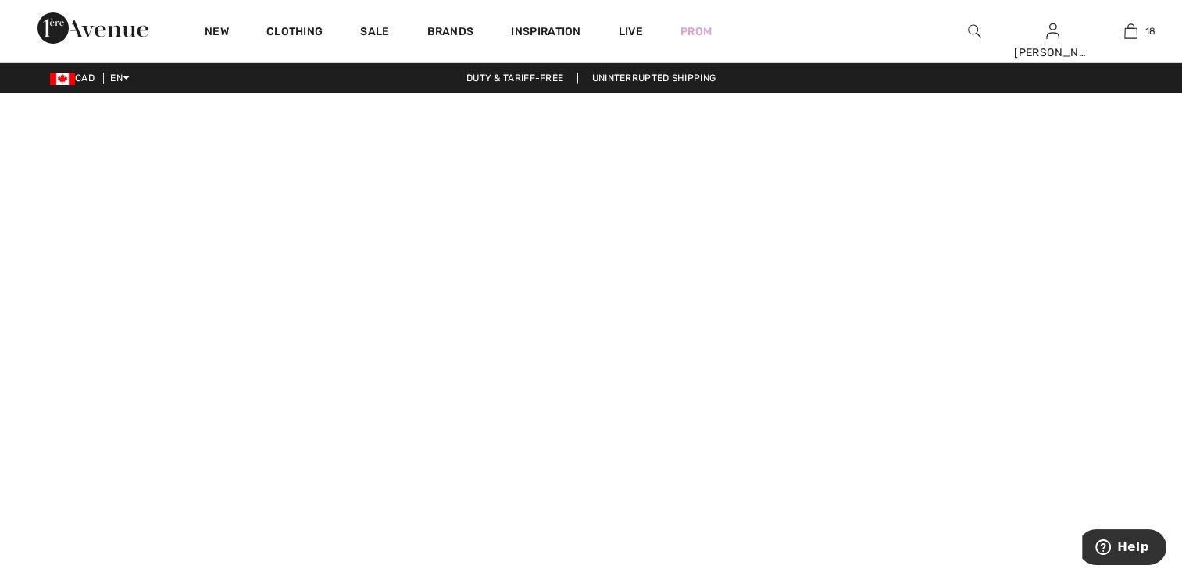
click at [972, 34] on img at bounding box center [974, 31] width 13 height 19
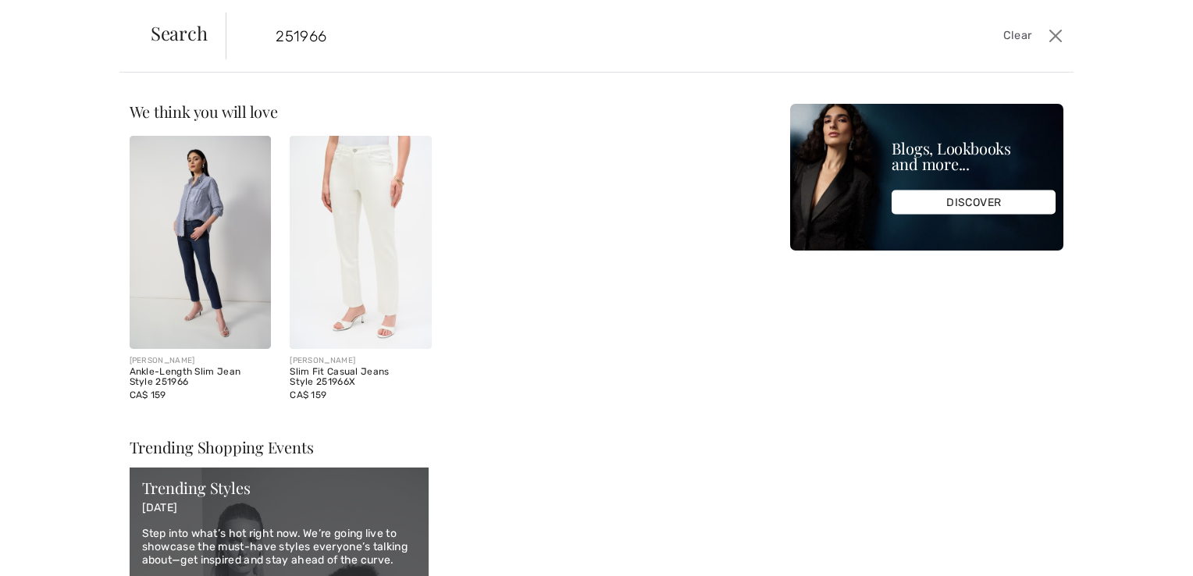
type input "251966"
click at [169, 308] on img at bounding box center [201, 242] width 142 height 213
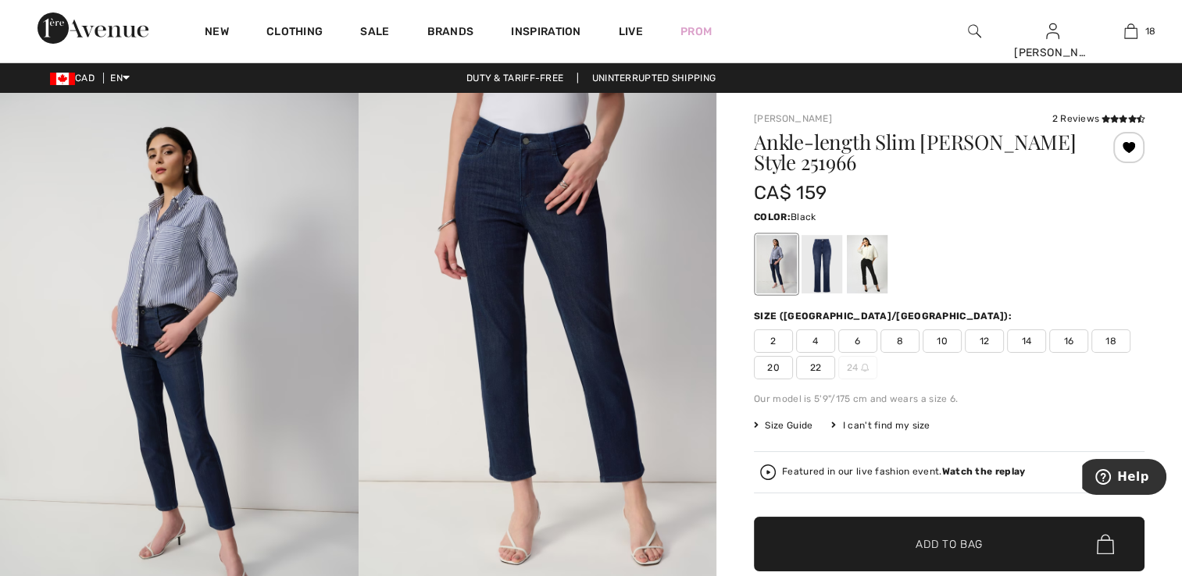
drag, startPoint x: 876, startPoint y: 255, endPoint x: 869, endPoint y: 261, distance: 9.4
click at [876, 255] on div at bounding box center [867, 264] width 41 height 59
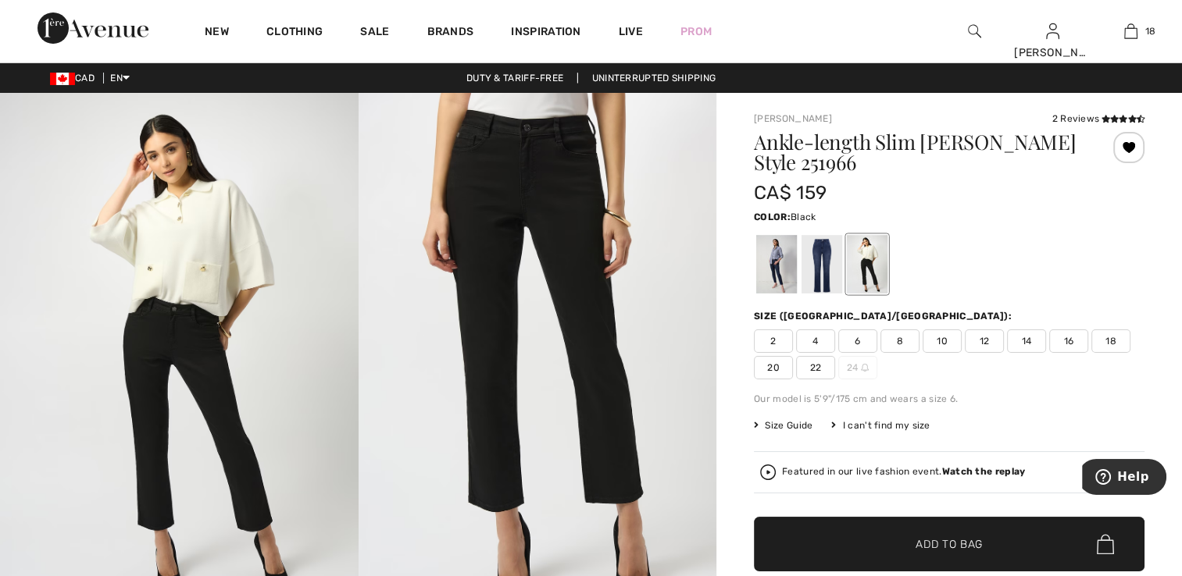
click at [771, 330] on span "2" at bounding box center [773, 341] width 39 height 23
click at [1133, 155] on div at bounding box center [1128, 147] width 31 height 31
click at [1104, 117] on icon at bounding box center [1105, 119] width 9 height 8
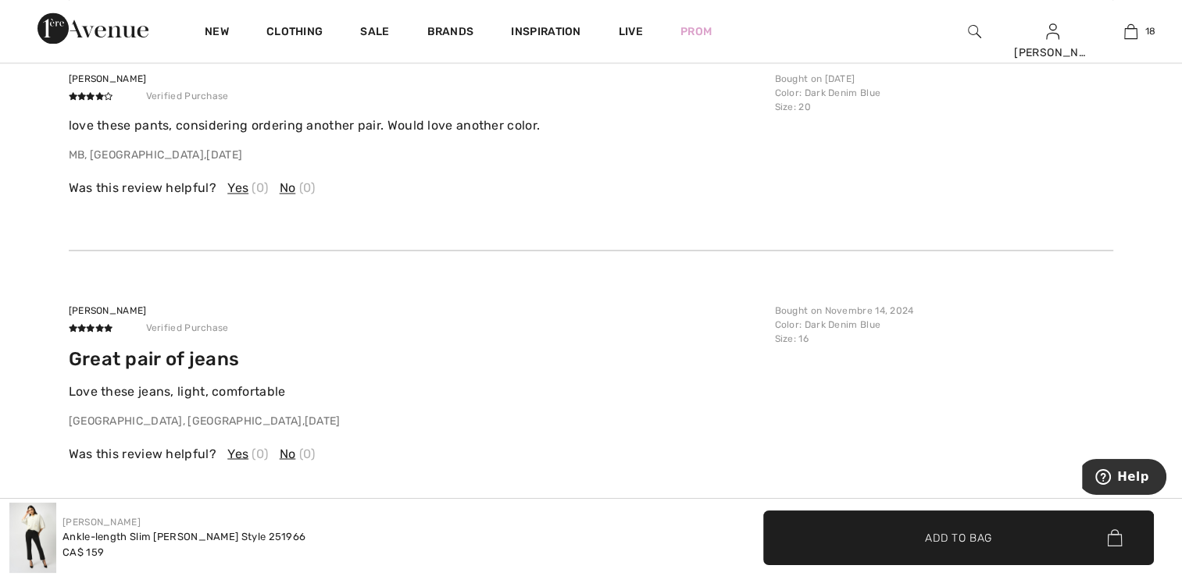
scroll to position [2692, 0]
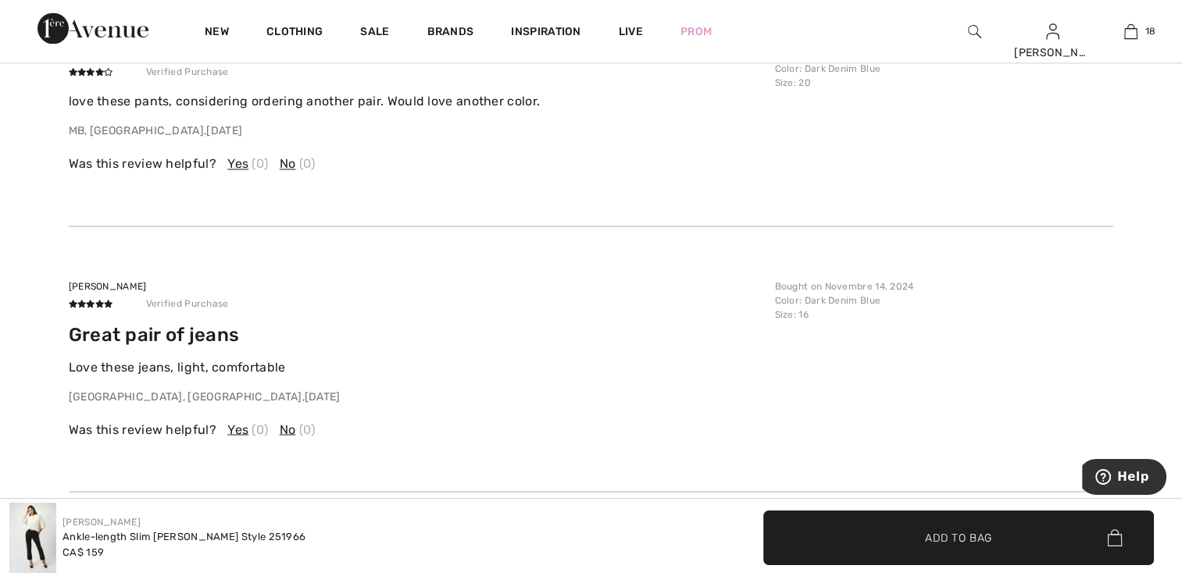
click at [962, 30] on div at bounding box center [974, 31] width 78 height 62
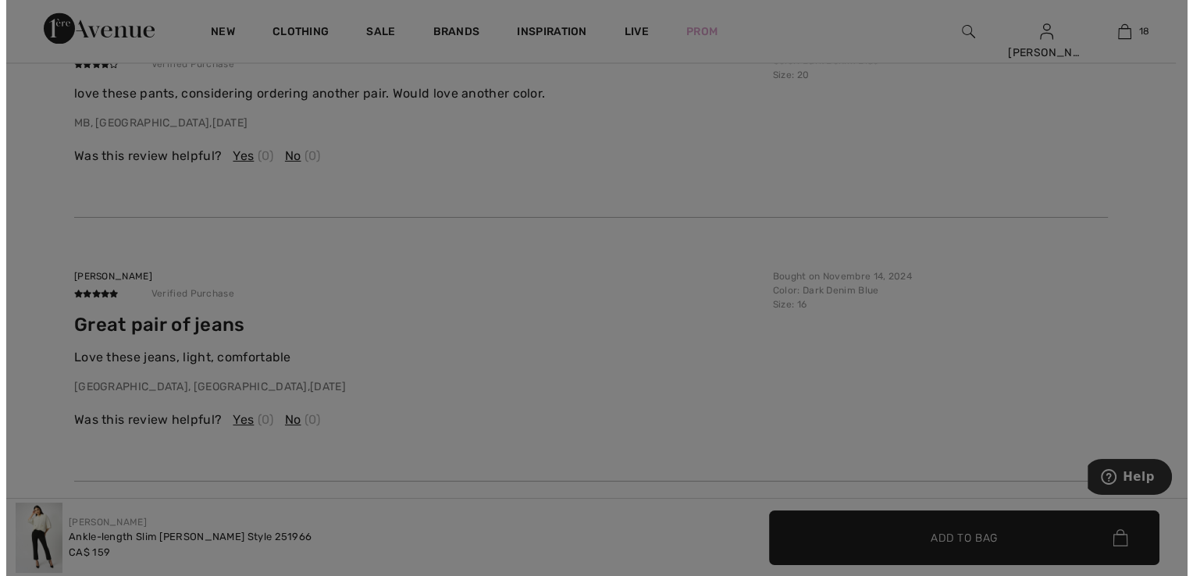
scroll to position [2701, 0]
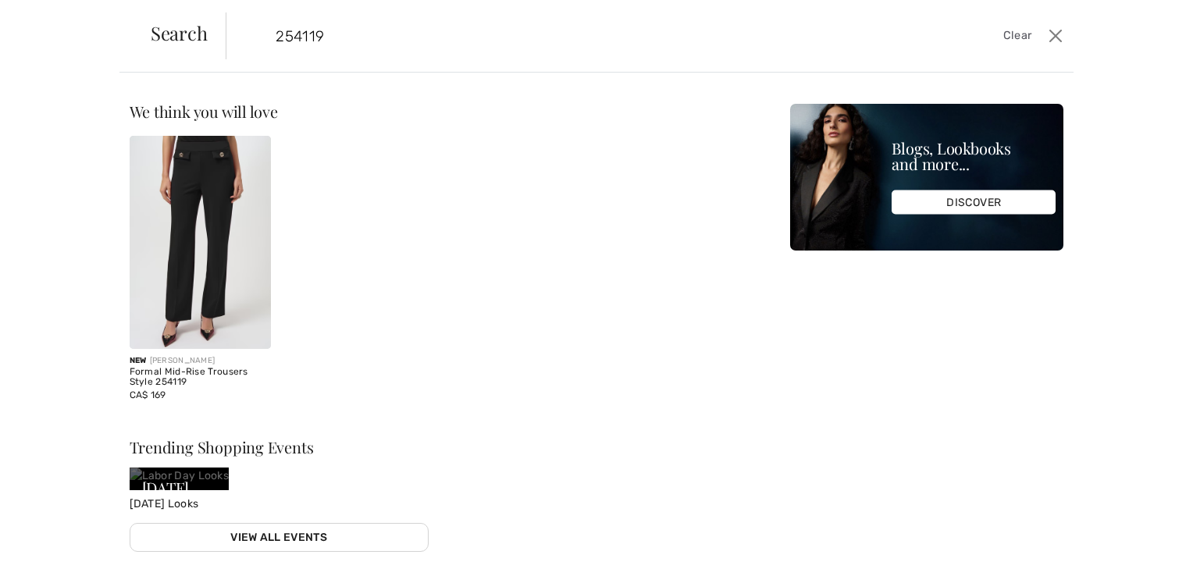
type input "254119"
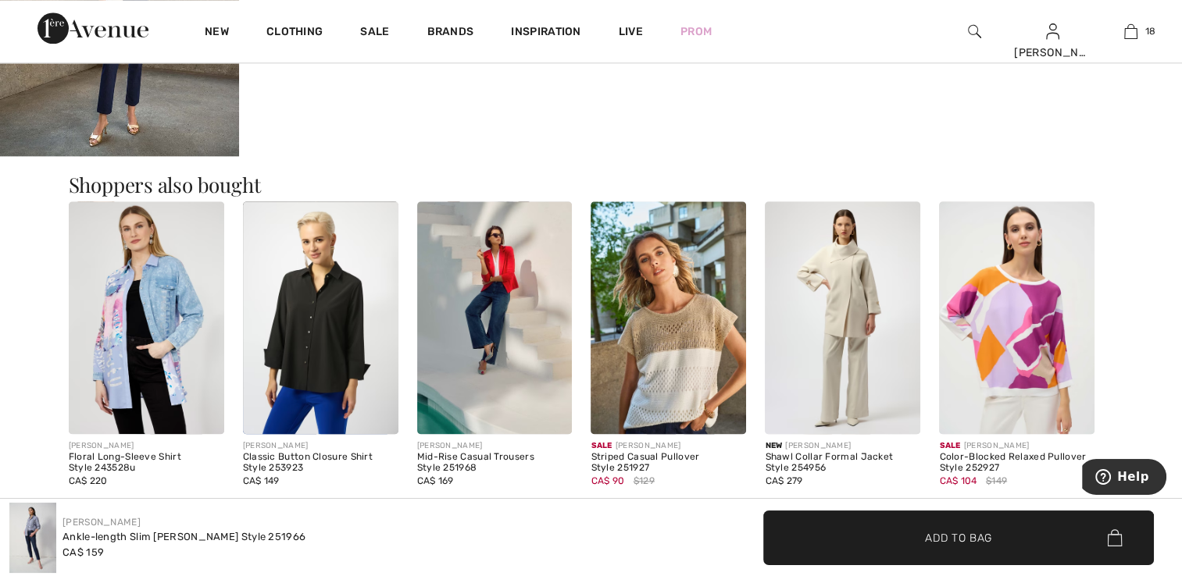
scroll to position [1928, 0]
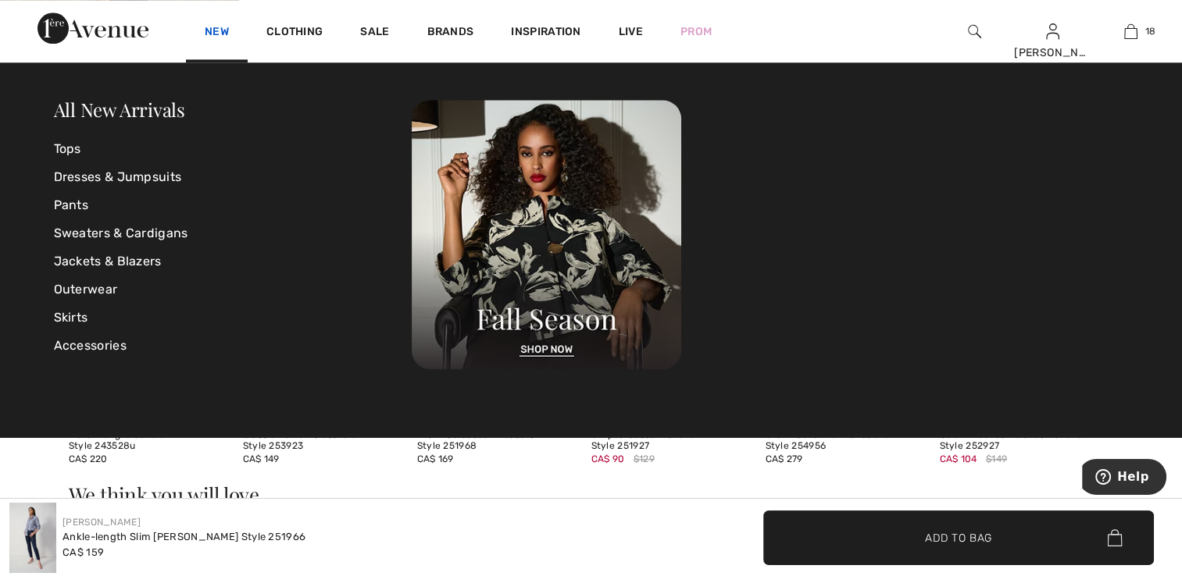
click at [205, 30] on link "New" at bounding box center [217, 33] width 24 height 16
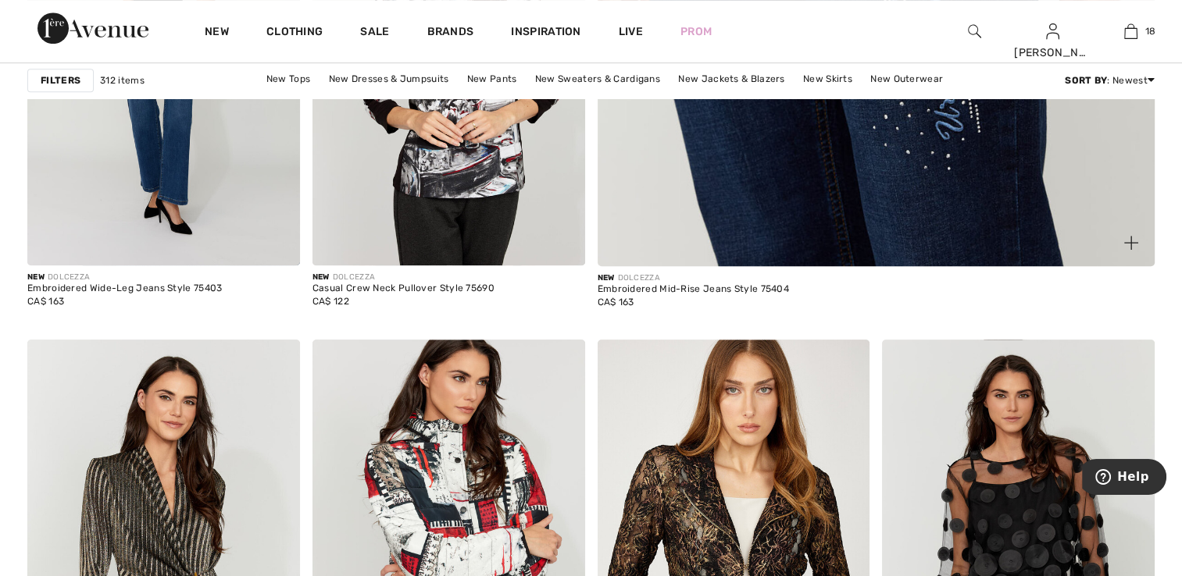
scroll to position [1094, 0]
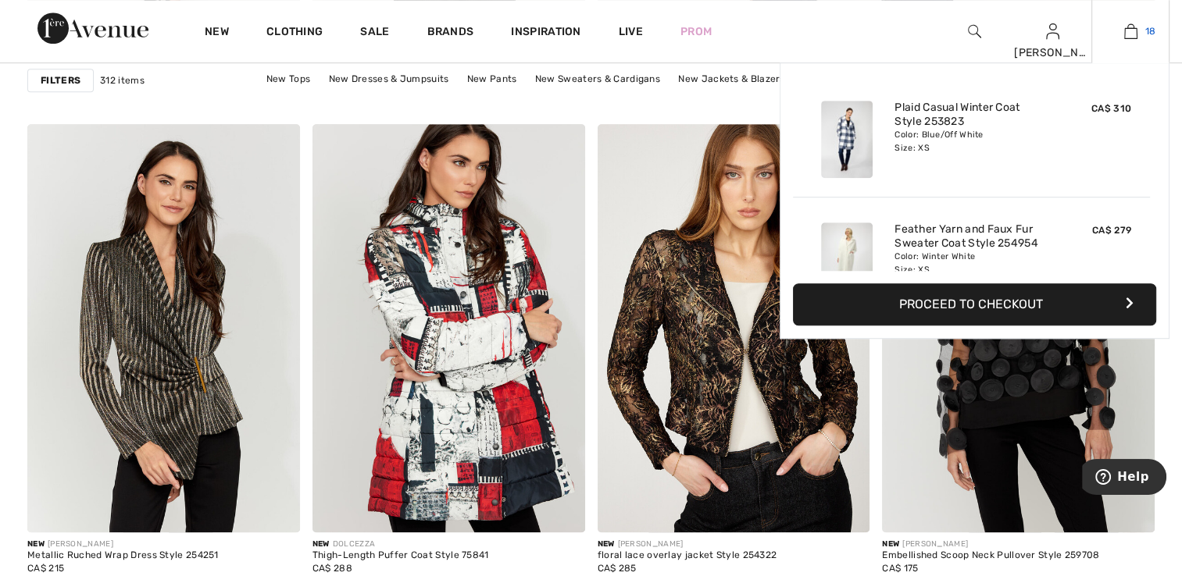
click at [1126, 32] on img at bounding box center [1130, 31] width 13 height 19
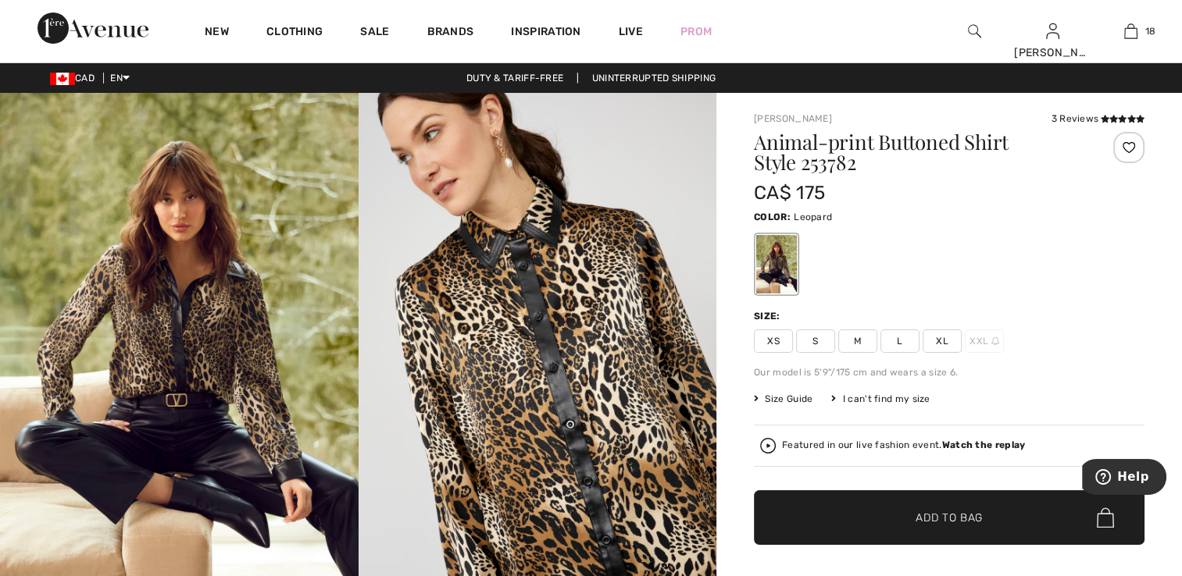
click at [771, 332] on span "XS" at bounding box center [773, 341] width 39 height 23
click at [1127, 145] on div at bounding box center [1128, 147] width 31 height 31
click at [1103, 117] on icon at bounding box center [1104, 119] width 9 height 8
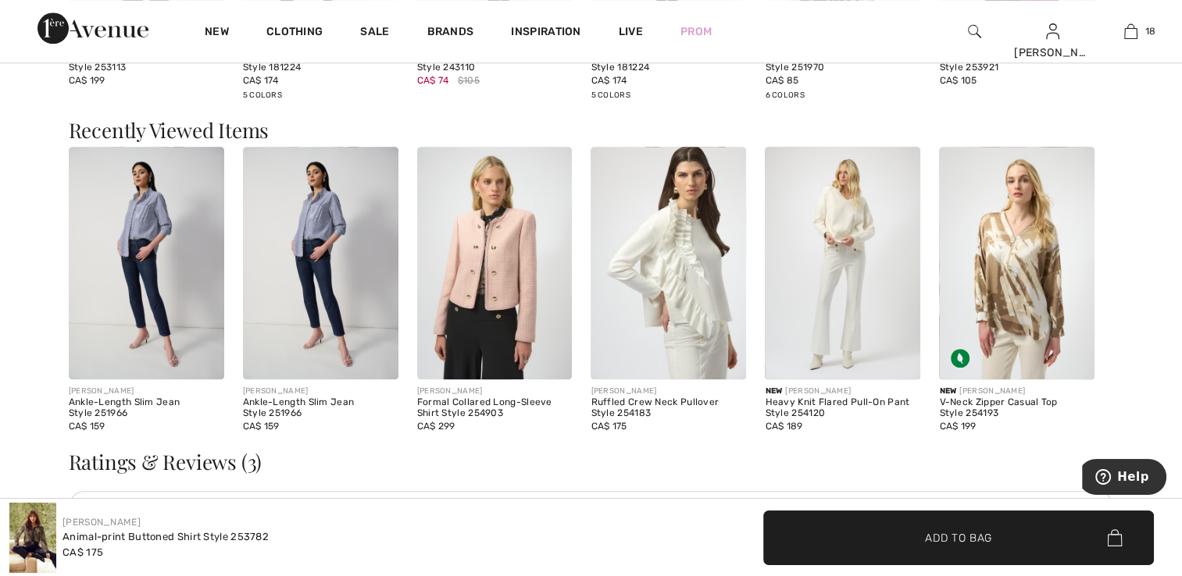
scroll to position [1641, 0]
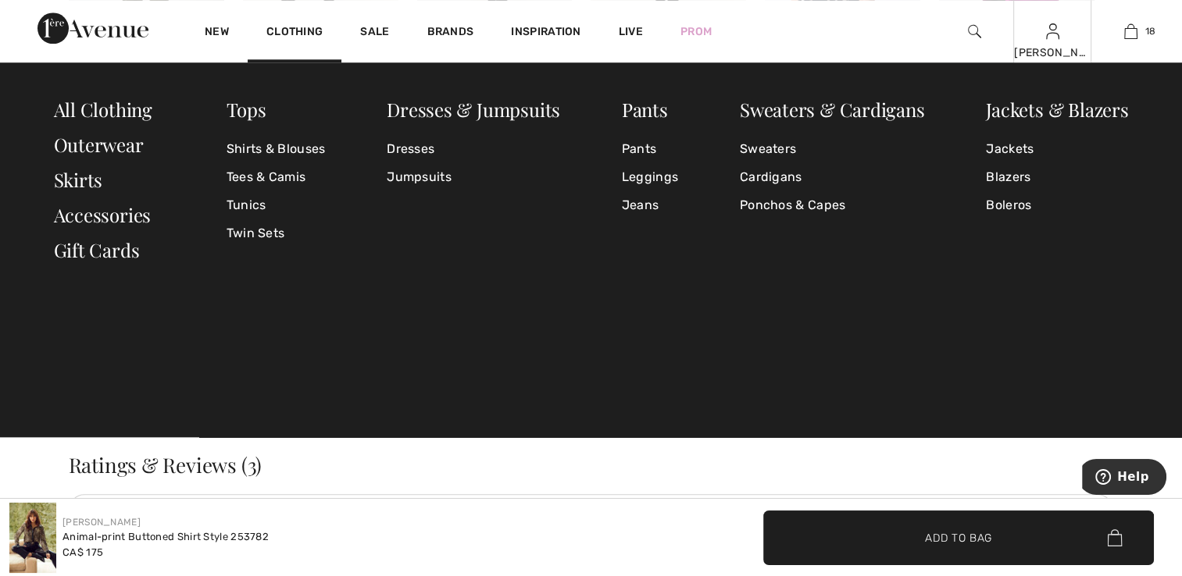
click at [1044, 34] on div "Theresa Hi, Theresa! 535 Reward points My Info Orders My Addresses Wishlist My …" at bounding box center [1052, 31] width 78 height 62
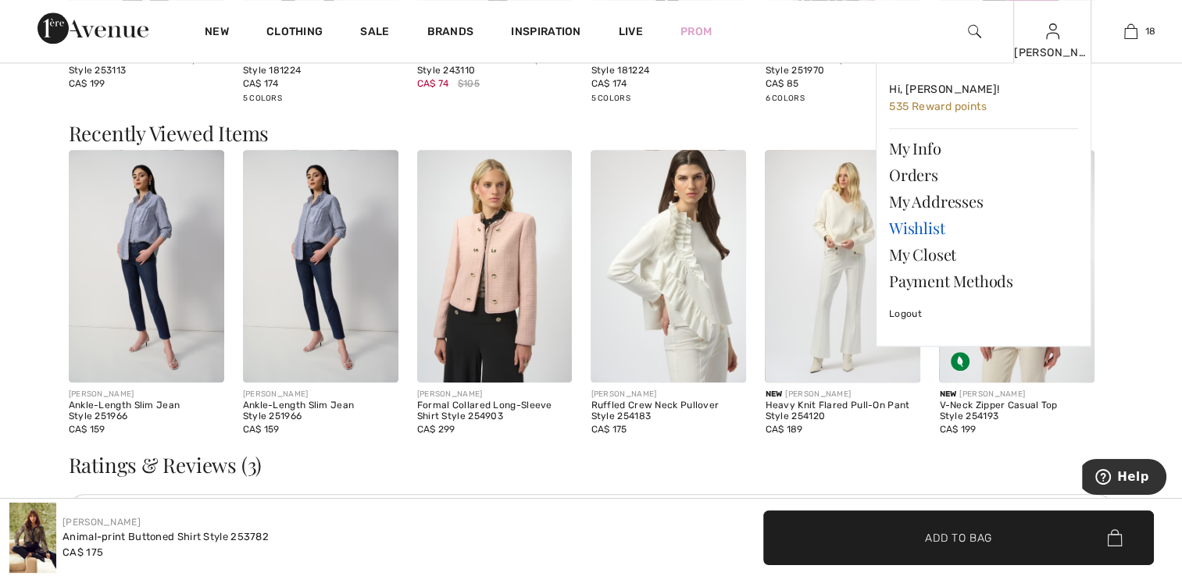
click at [936, 230] on link "Wishlist" at bounding box center [983, 228] width 189 height 27
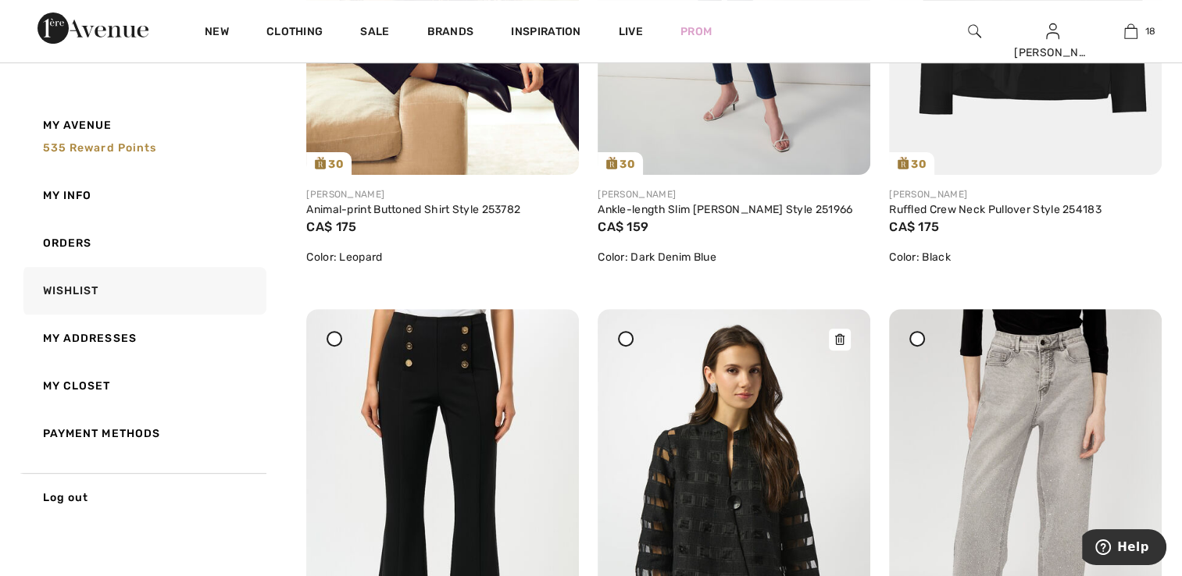
scroll to position [547, 0]
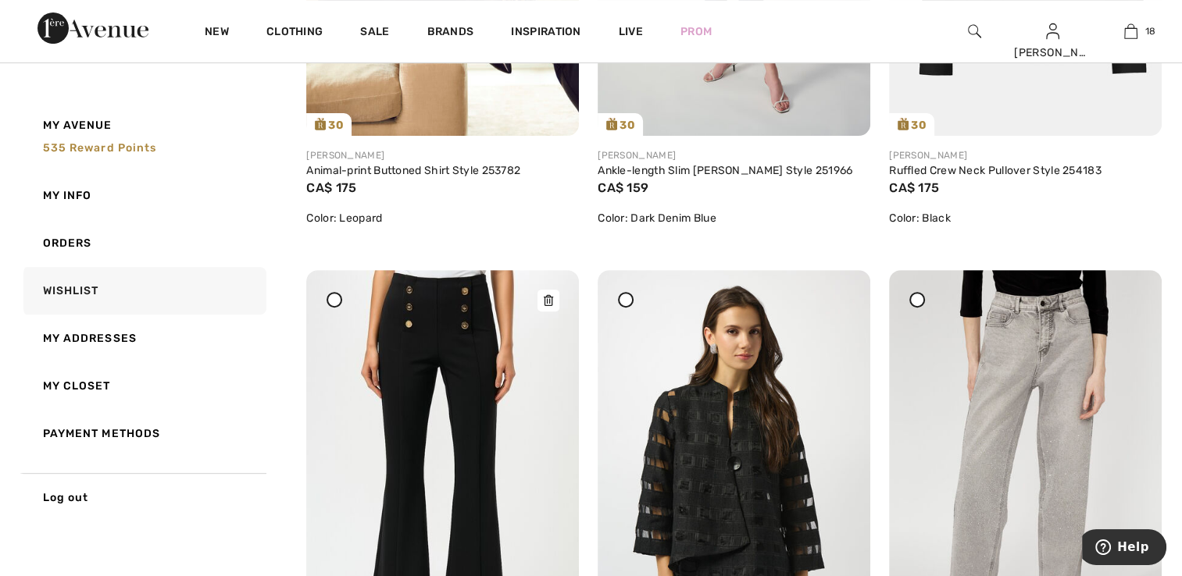
click at [459, 393] on img at bounding box center [442, 474] width 273 height 409
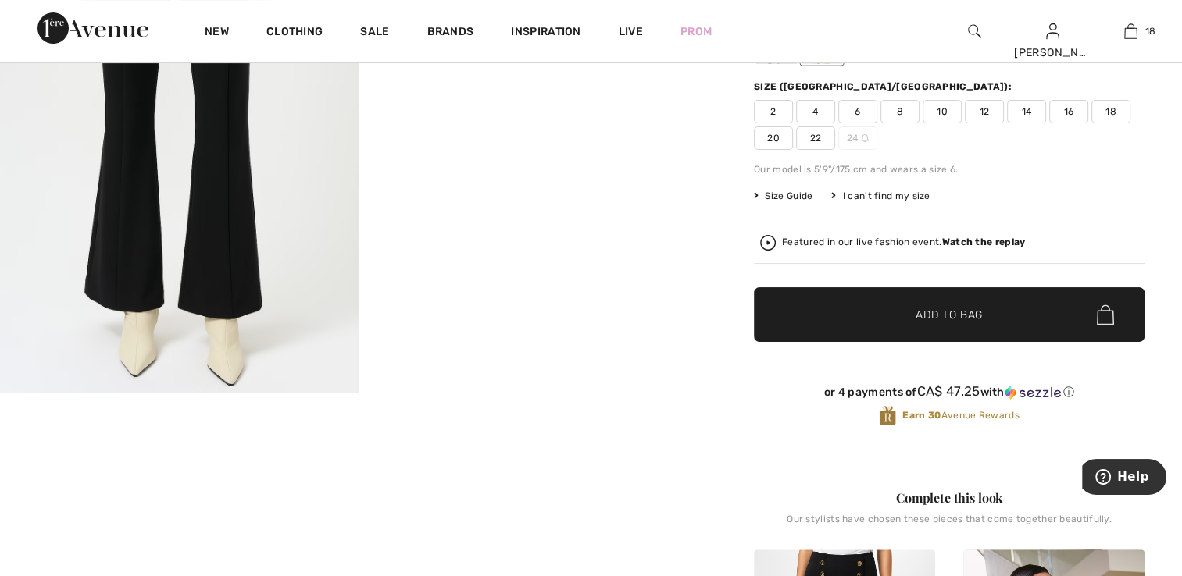
scroll to position [234, 0]
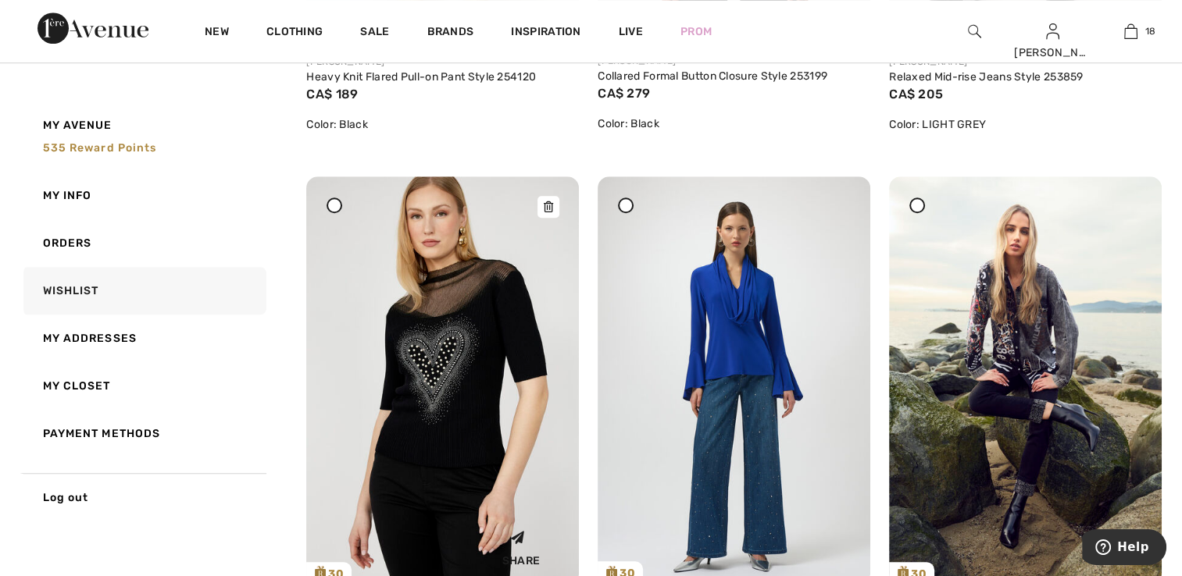
scroll to position [1250, 0]
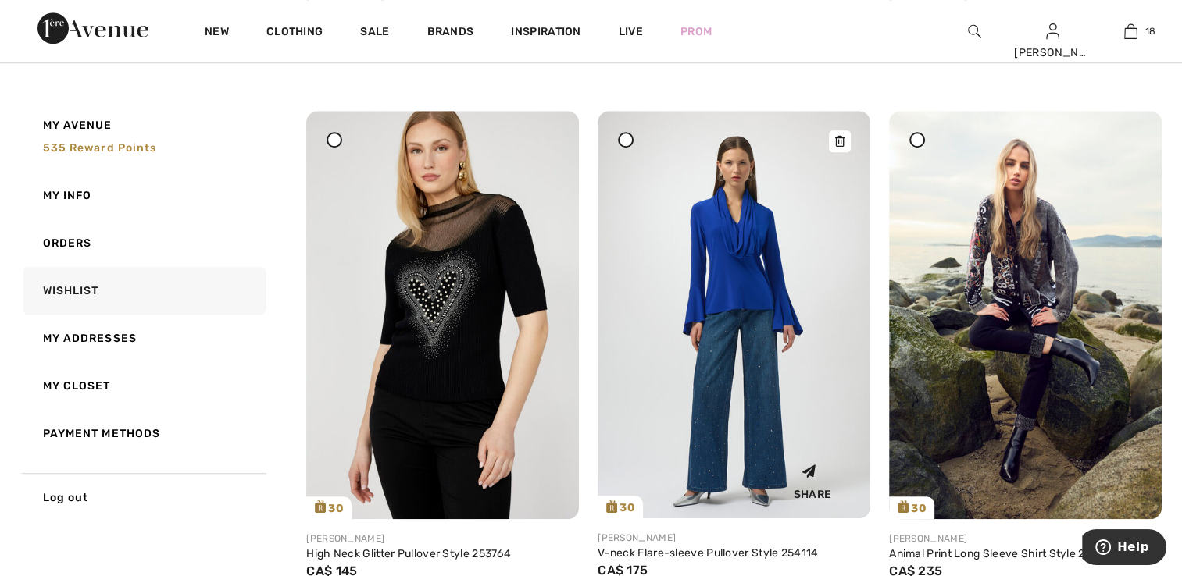
click at [749, 323] on img at bounding box center [734, 315] width 273 height 409
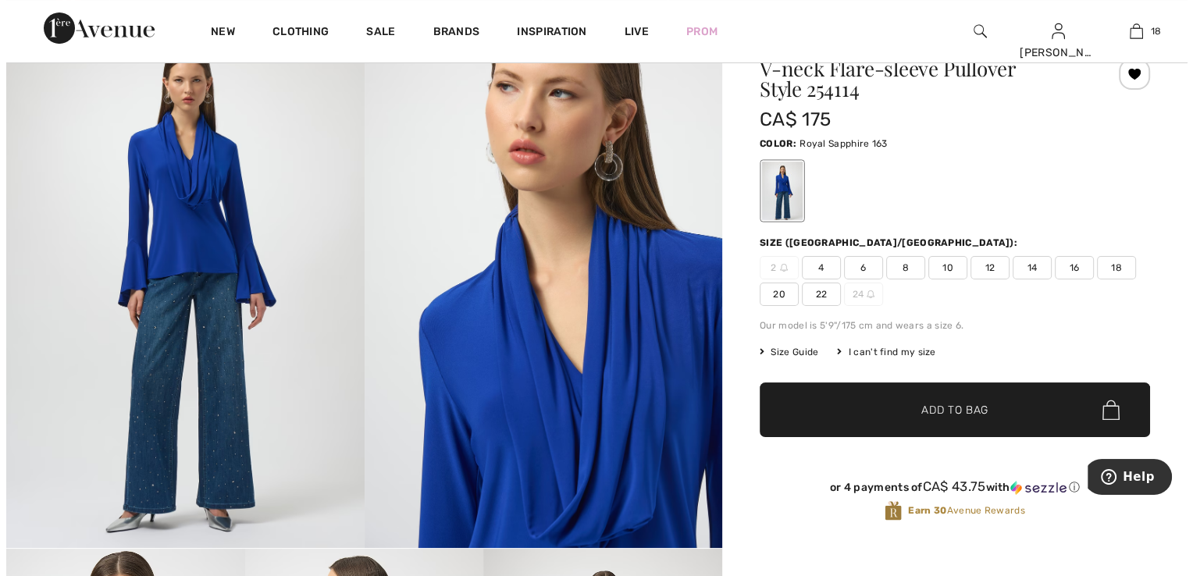
scroll to position [78, 0]
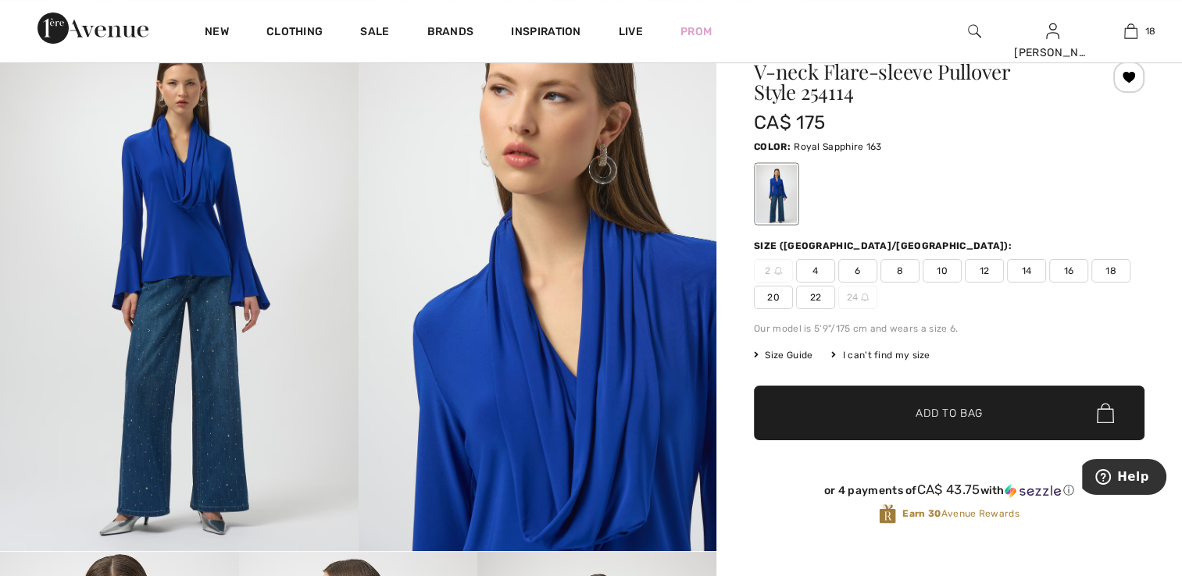
click at [173, 341] on img at bounding box center [179, 283] width 359 height 537
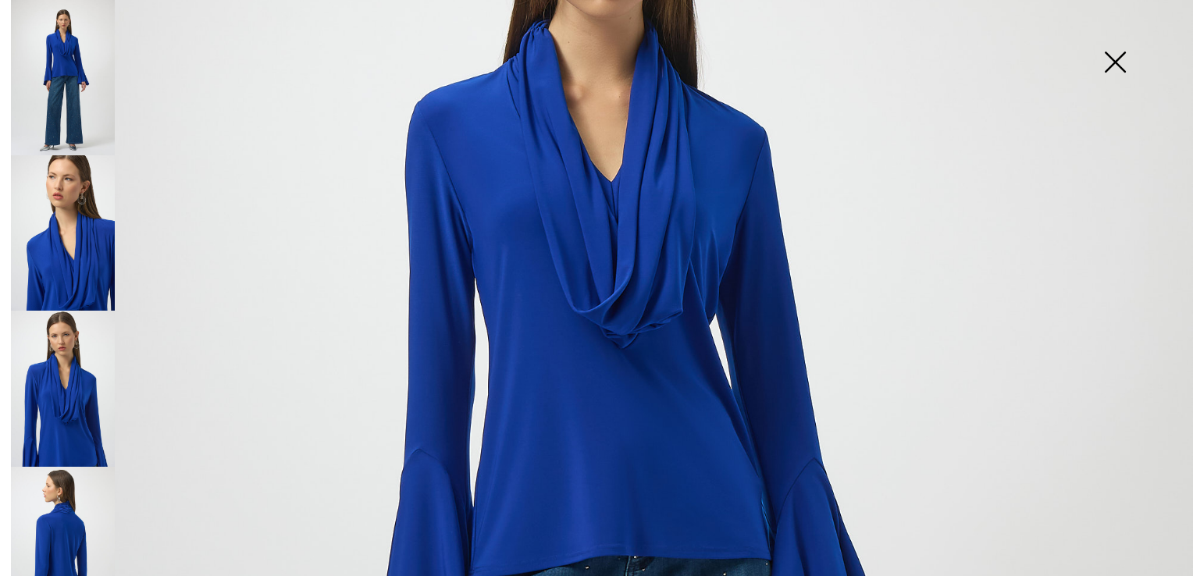
scroll to position [547, 0]
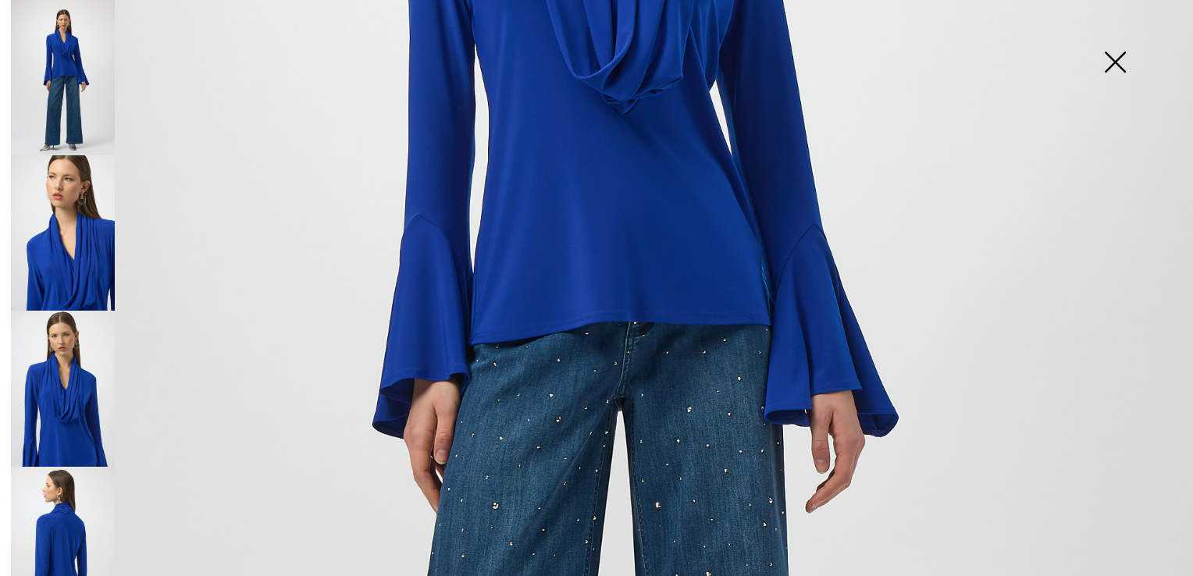
click at [60, 241] on img at bounding box center [63, 232] width 104 height 155
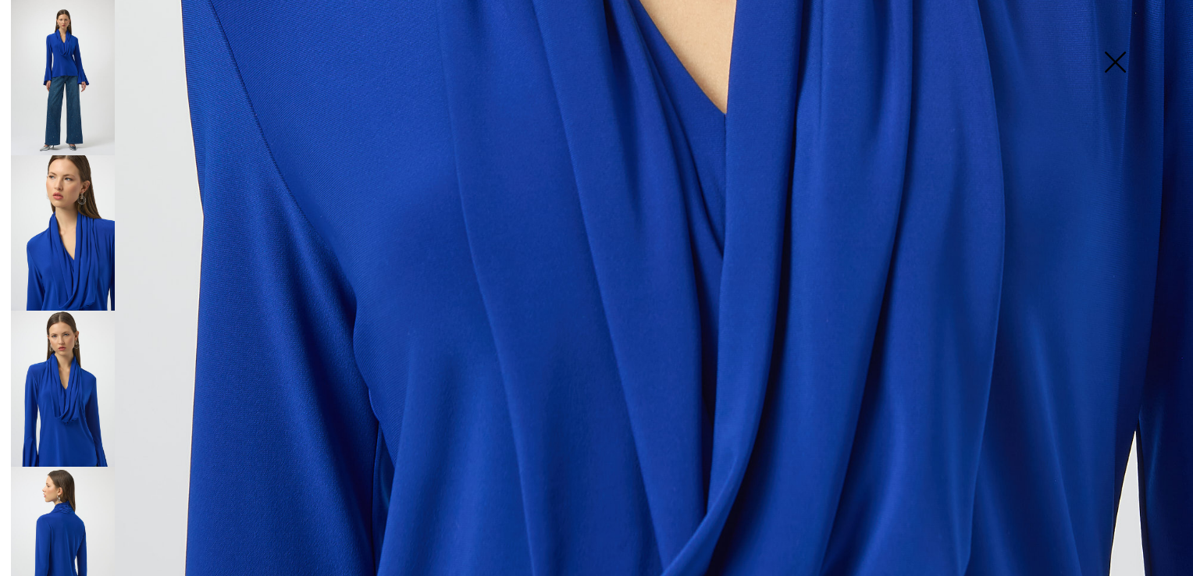
scroll to position [1193, 0]
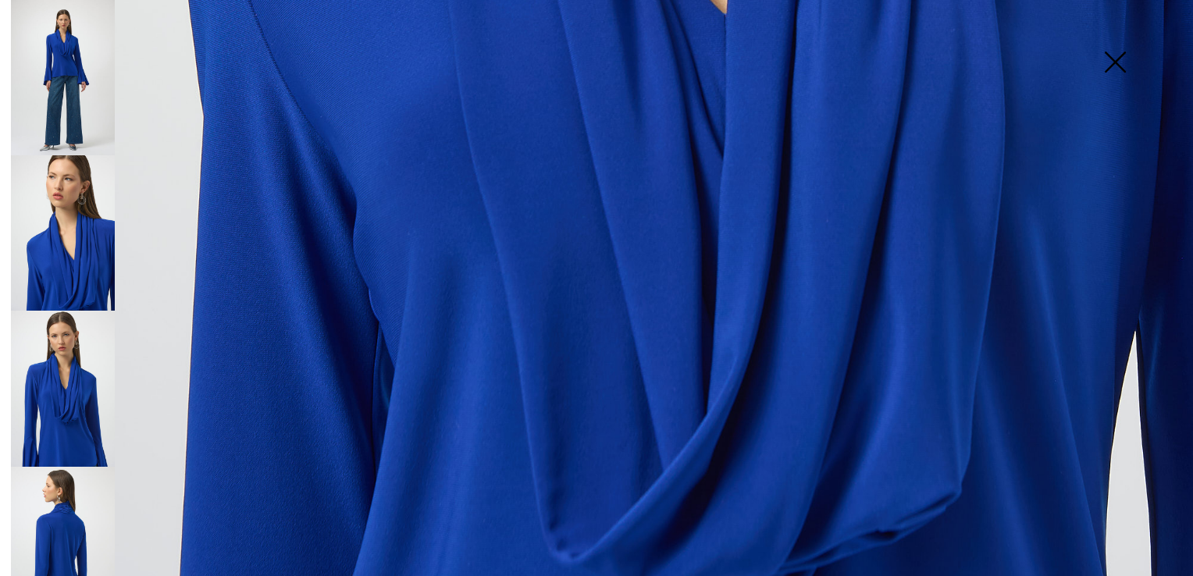
click at [60, 362] on img at bounding box center [63, 388] width 104 height 155
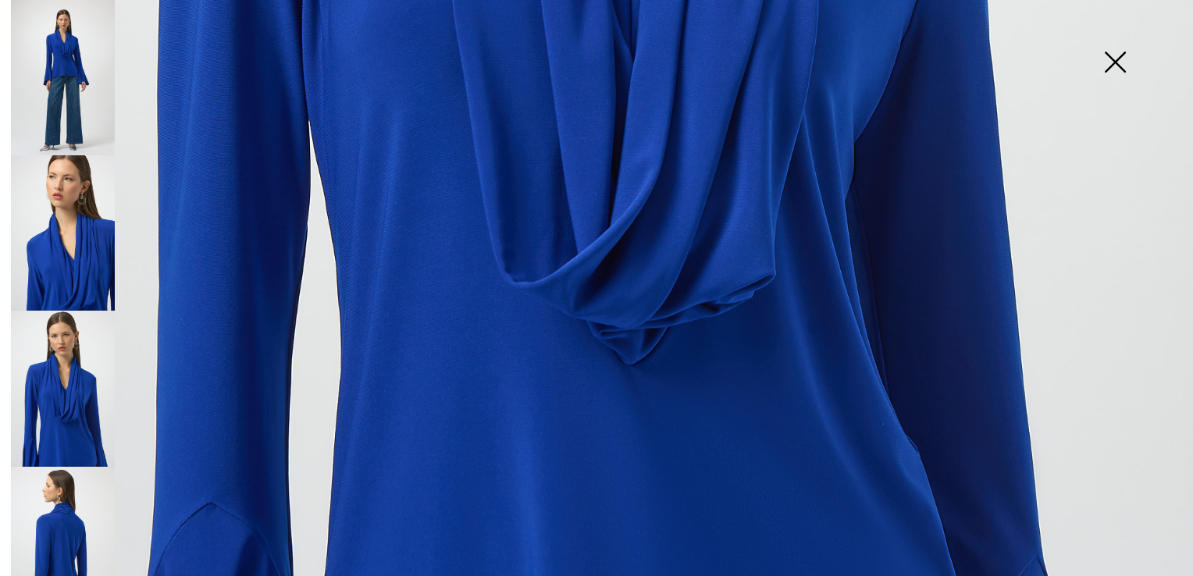
scroll to position [959, 0]
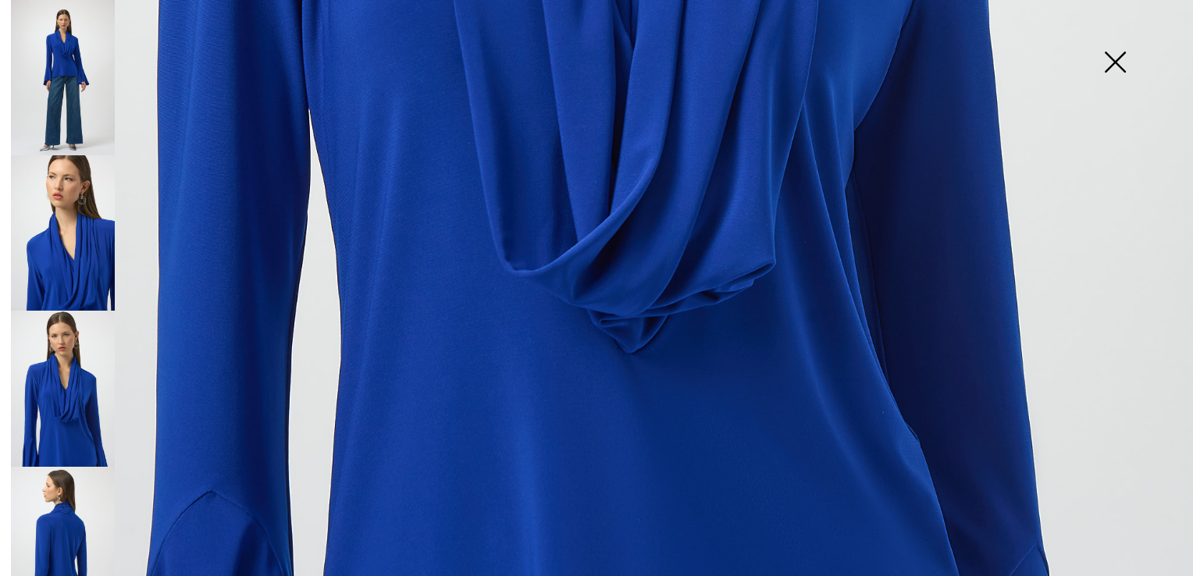
click at [64, 476] on img at bounding box center [63, 544] width 104 height 155
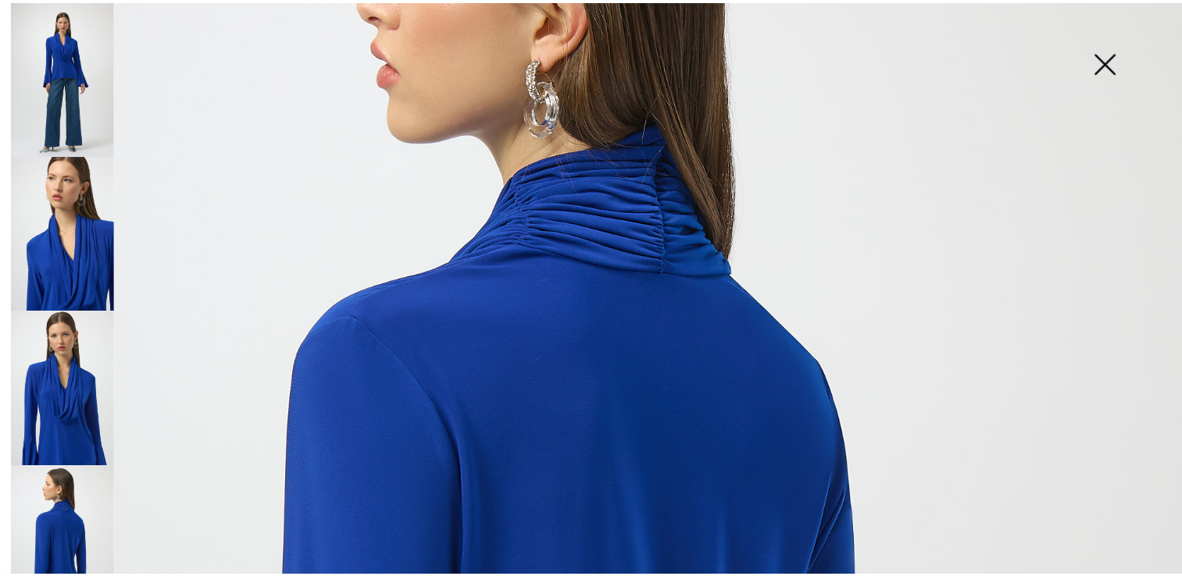
scroll to position [256, 0]
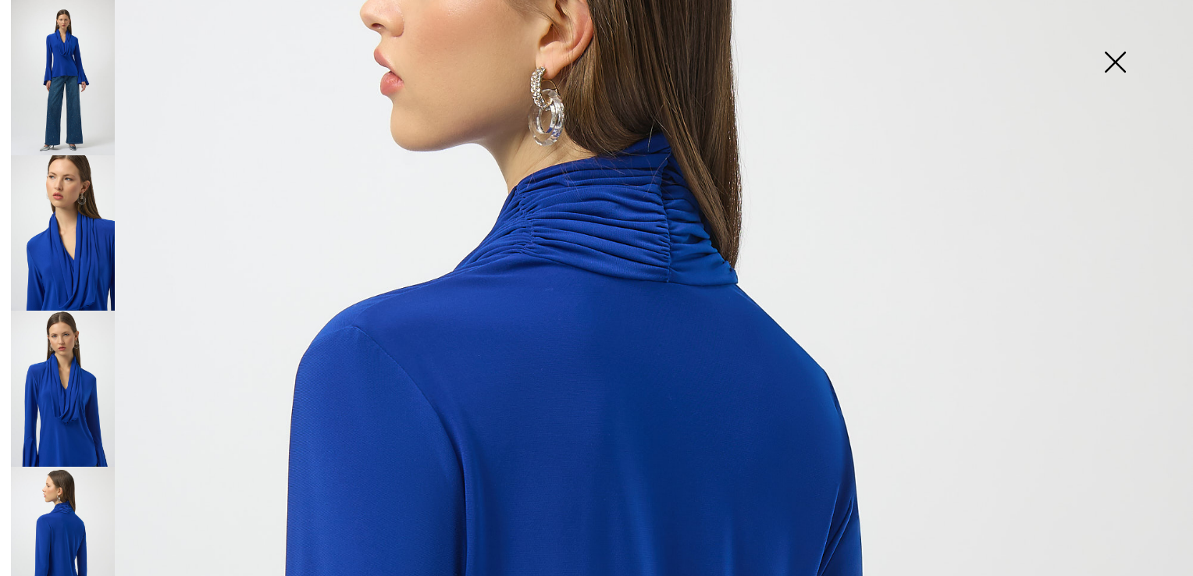
click at [72, 102] on img at bounding box center [63, 77] width 104 height 155
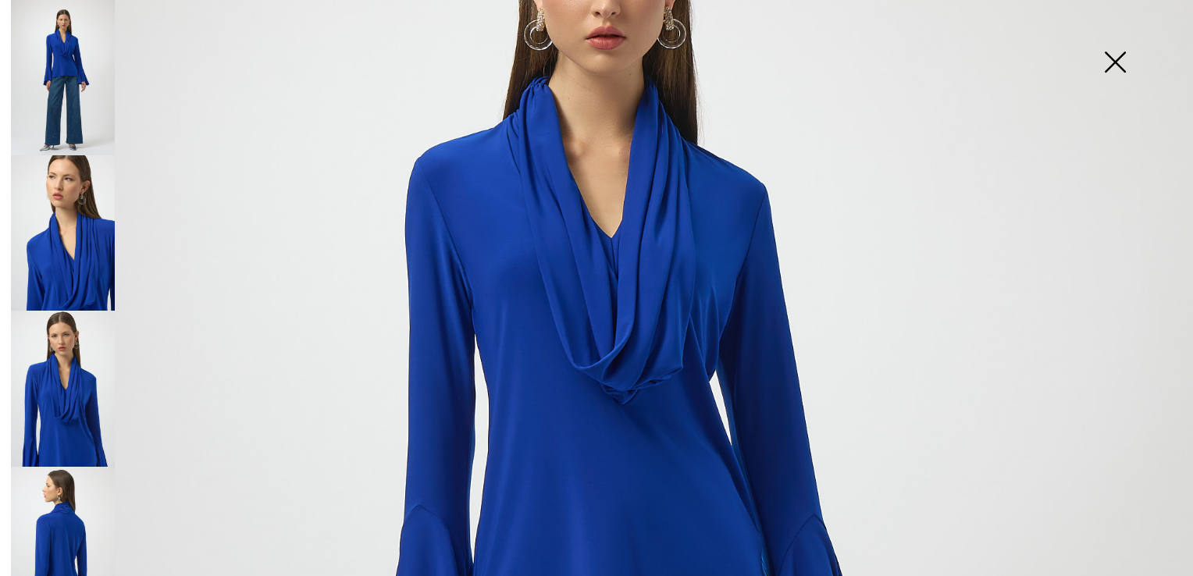
click at [1120, 52] on img at bounding box center [1115, 63] width 78 height 80
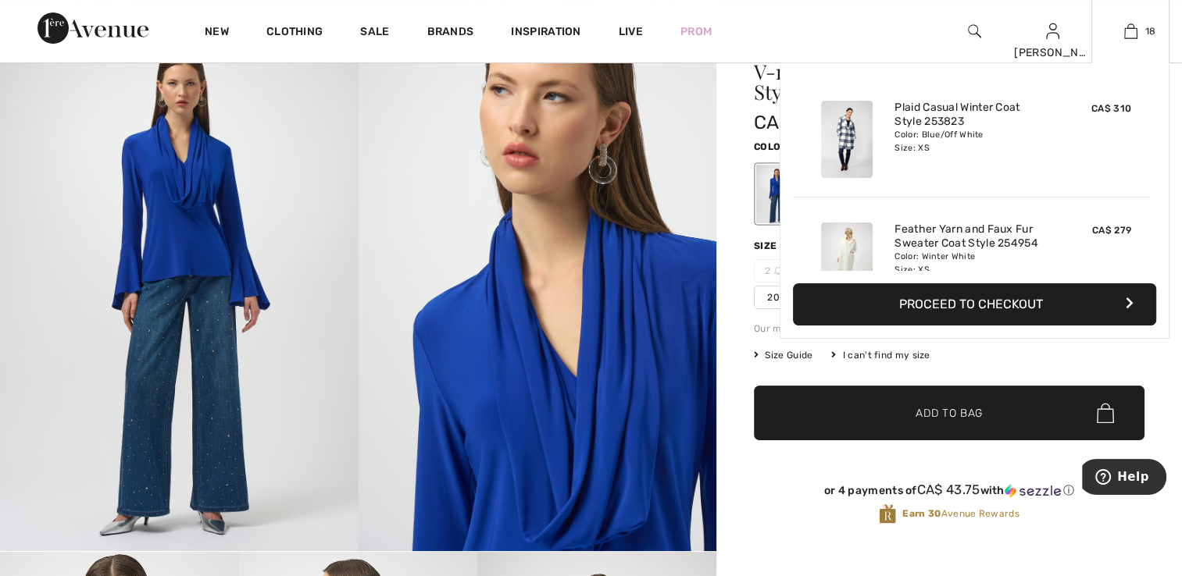
click at [858, 242] on img at bounding box center [847, 261] width 52 height 77
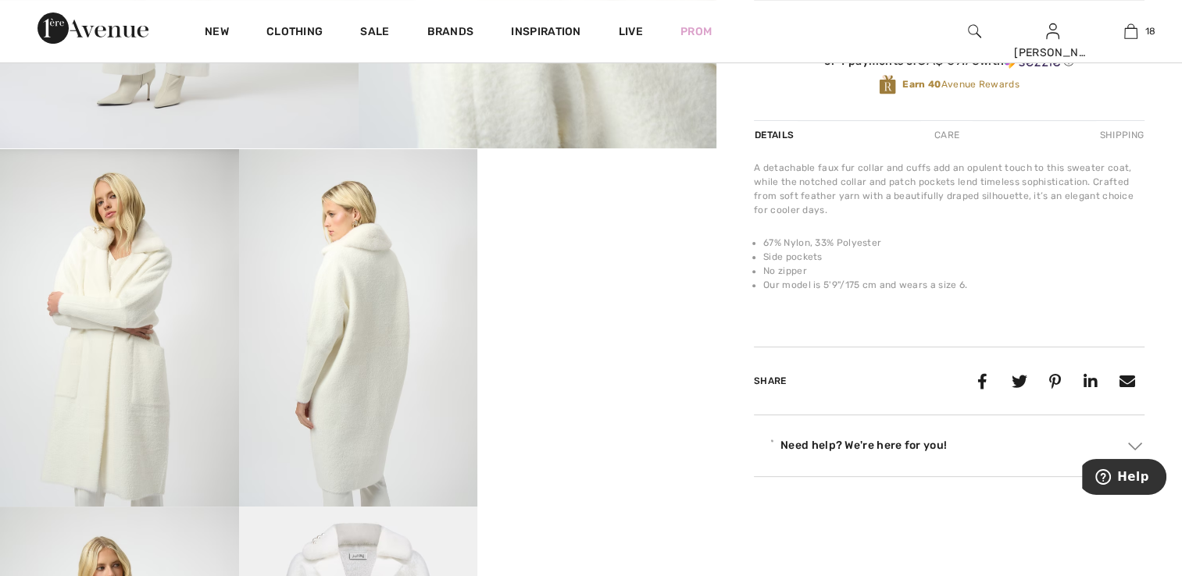
scroll to position [547, 0]
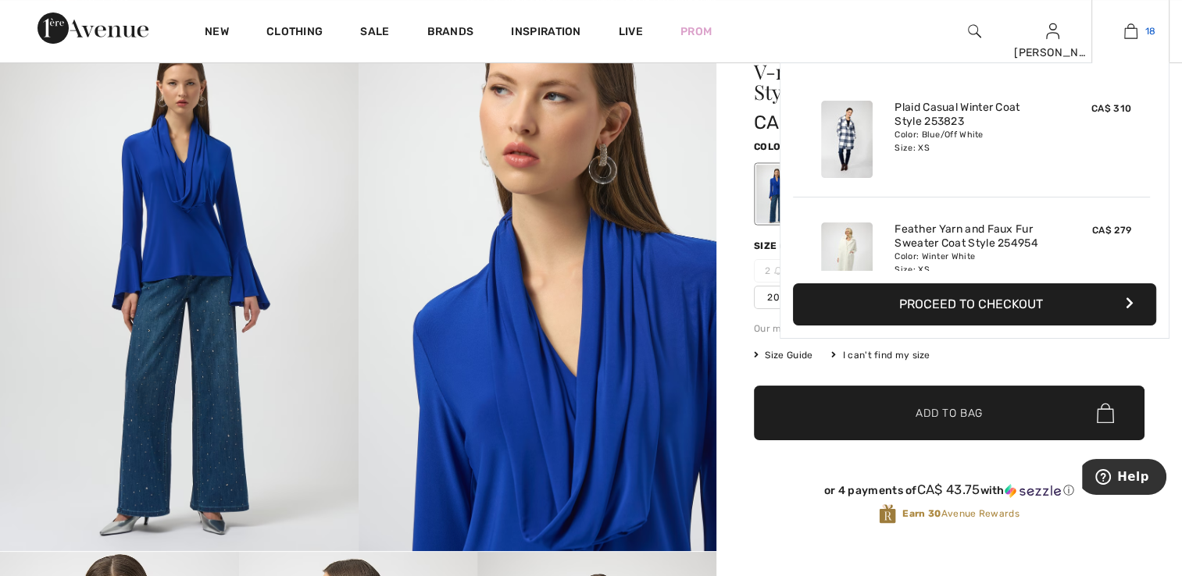
click at [1126, 30] on img at bounding box center [1130, 31] width 13 height 19
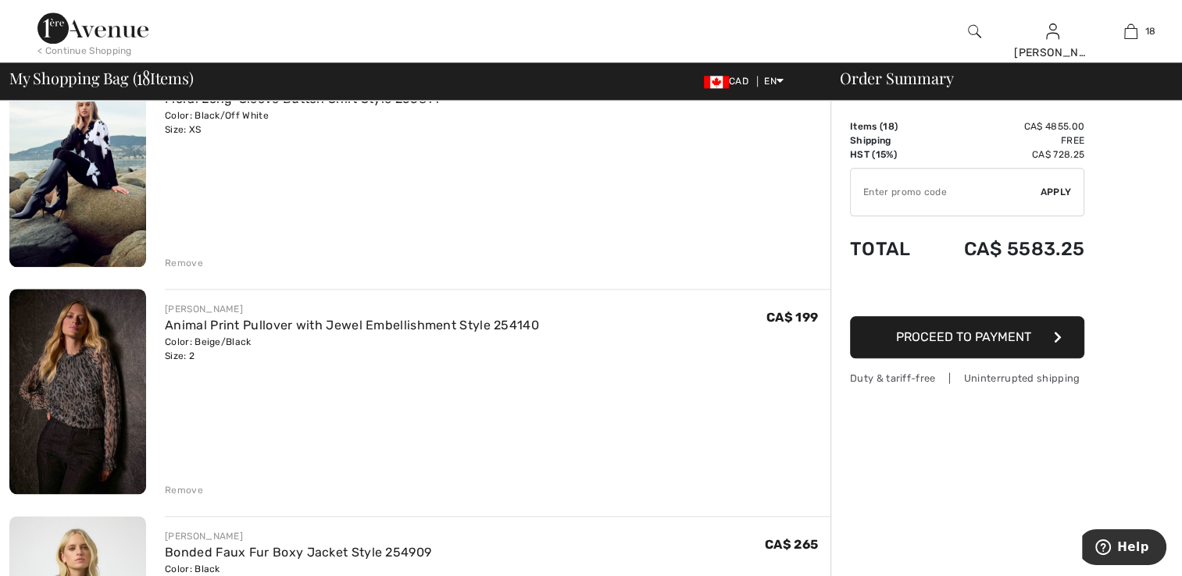
scroll to position [1796, 0]
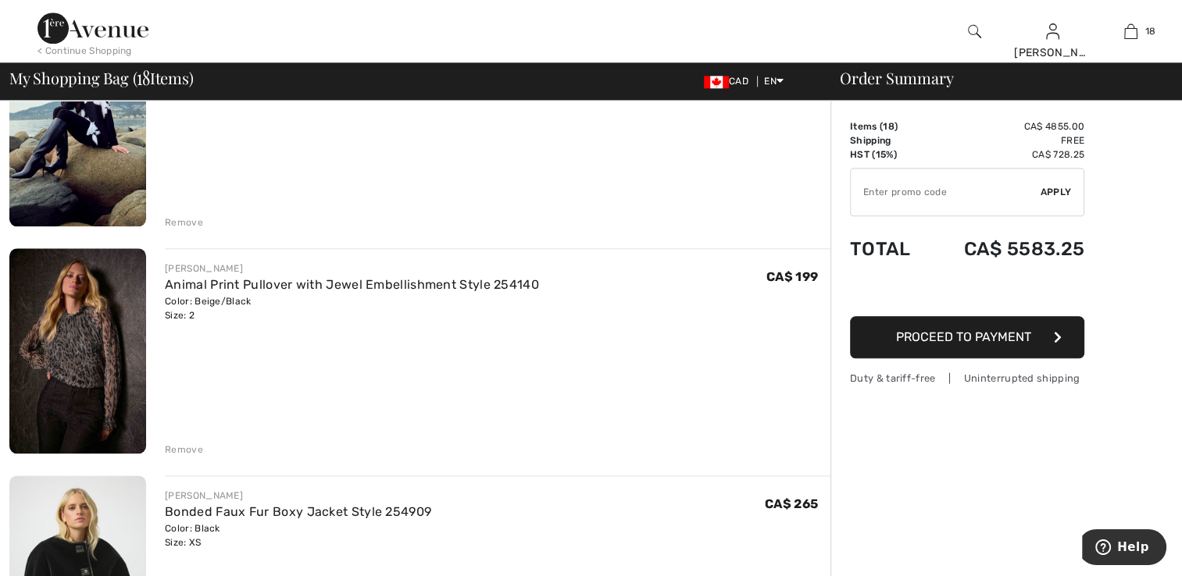
click at [103, 202] on img at bounding box center [77, 124] width 137 height 205
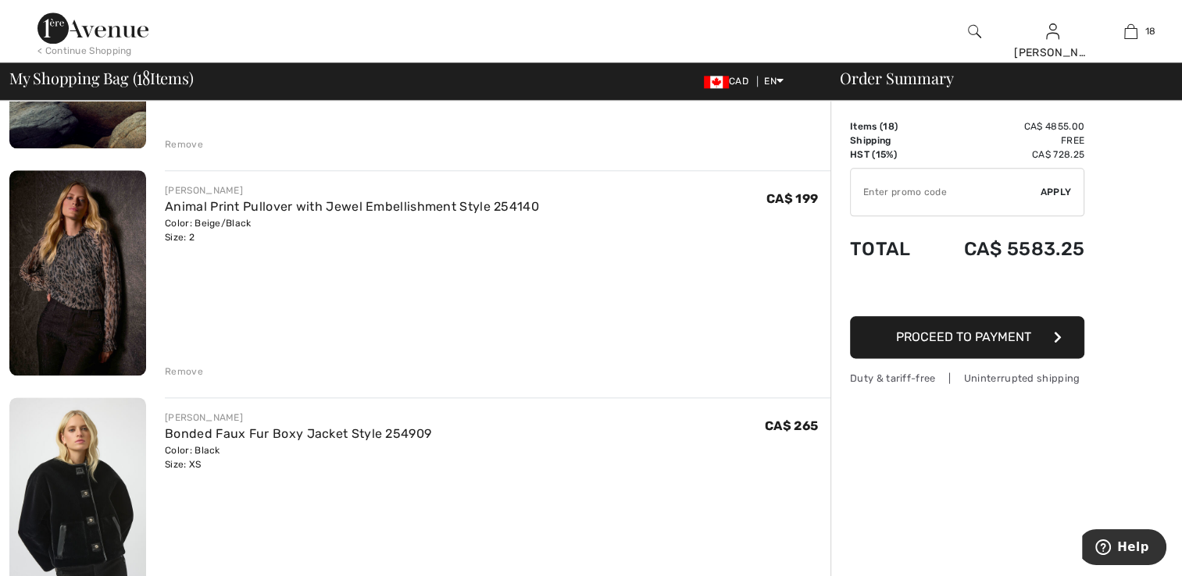
click at [114, 300] on img at bounding box center [77, 272] width 137 height 205
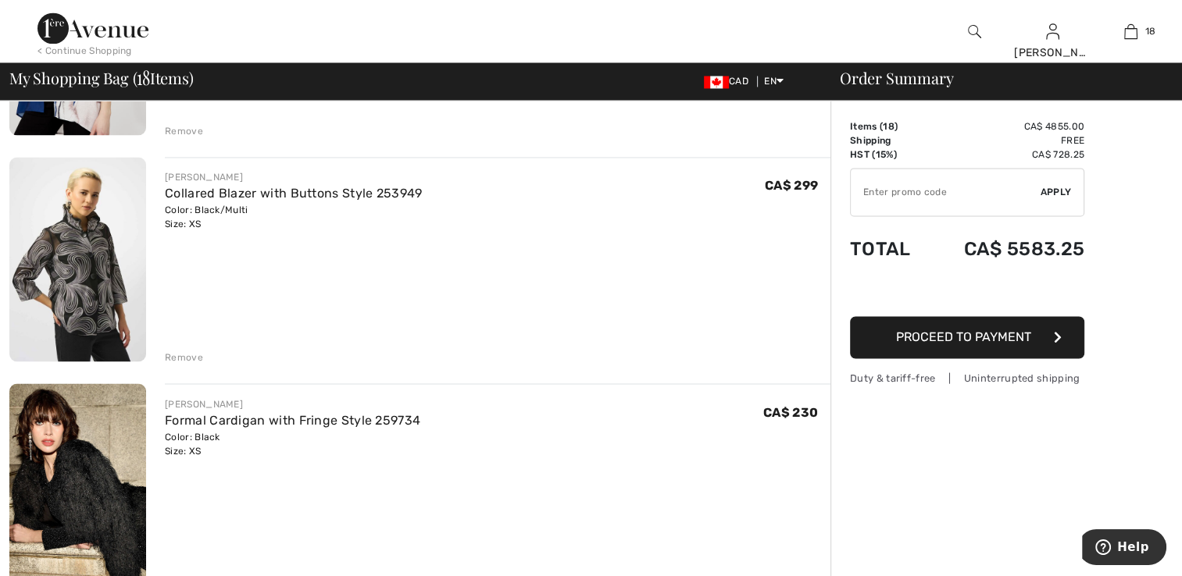
scroll to position [2578, 0]
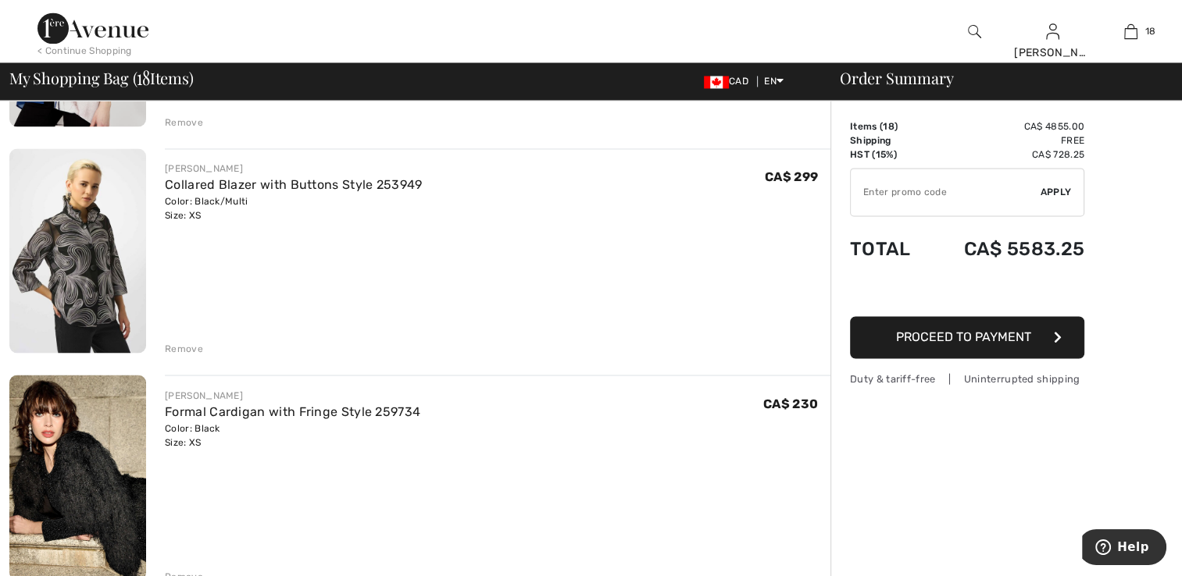
click at [109, 261] on img at bounding box center [77, 250] width 137 height 205
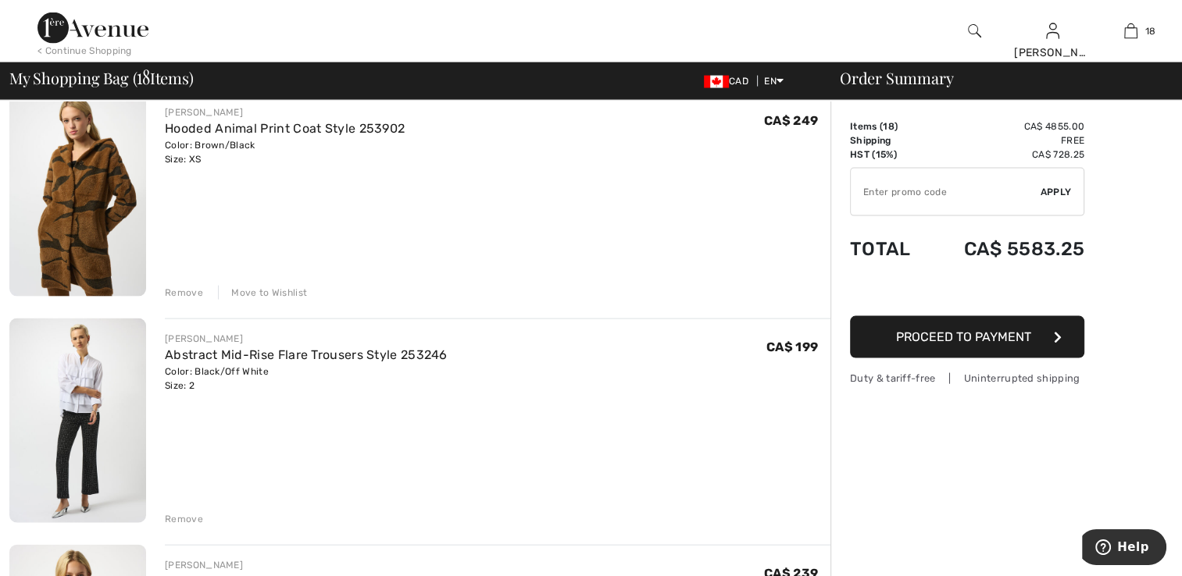
scroll to position [3281, 0]
